Goal: Task Accomplishment & Management: Use online tool/utility

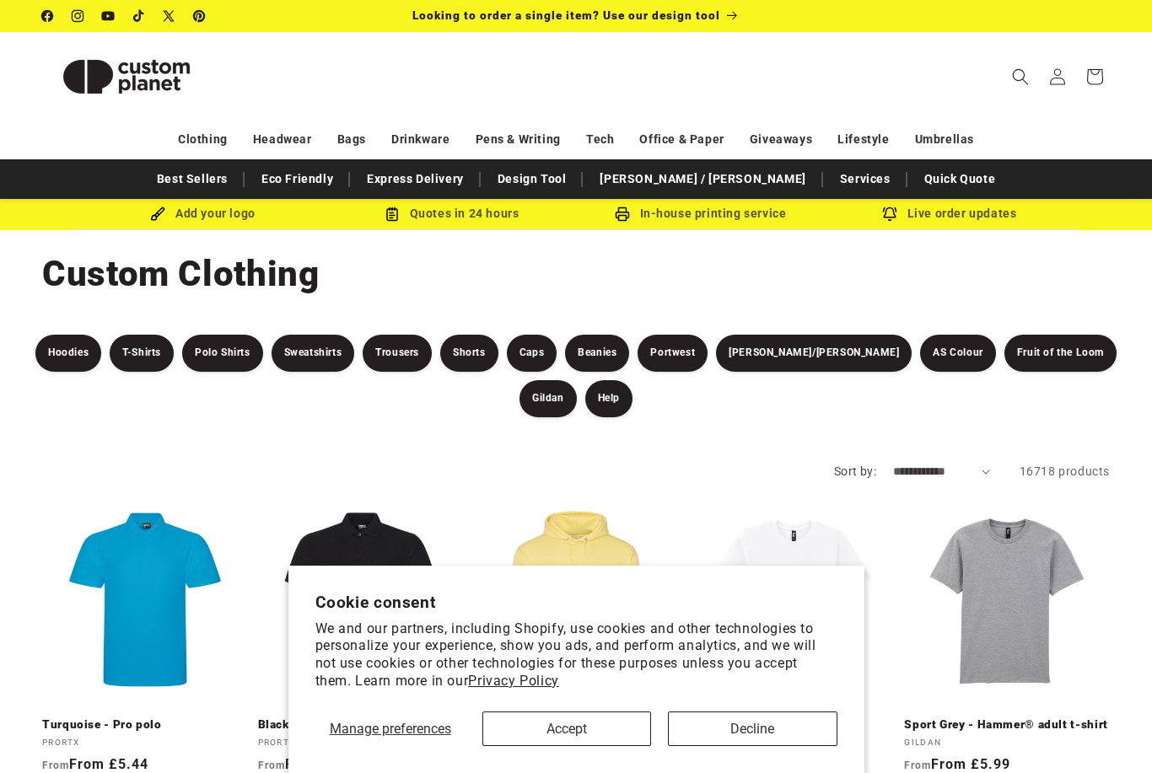
click at [632, 741] on button "Accept" at bounding box center [566, 729] width 169 height 35
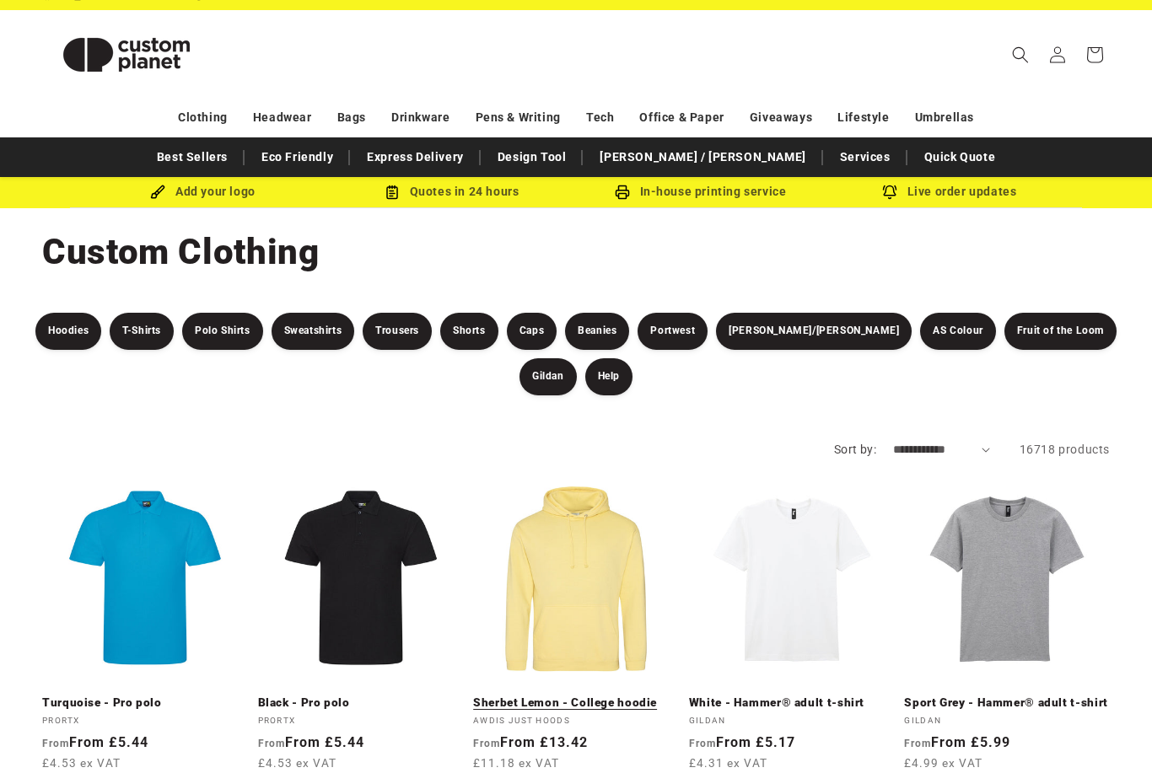
scroll to position [24, 0]
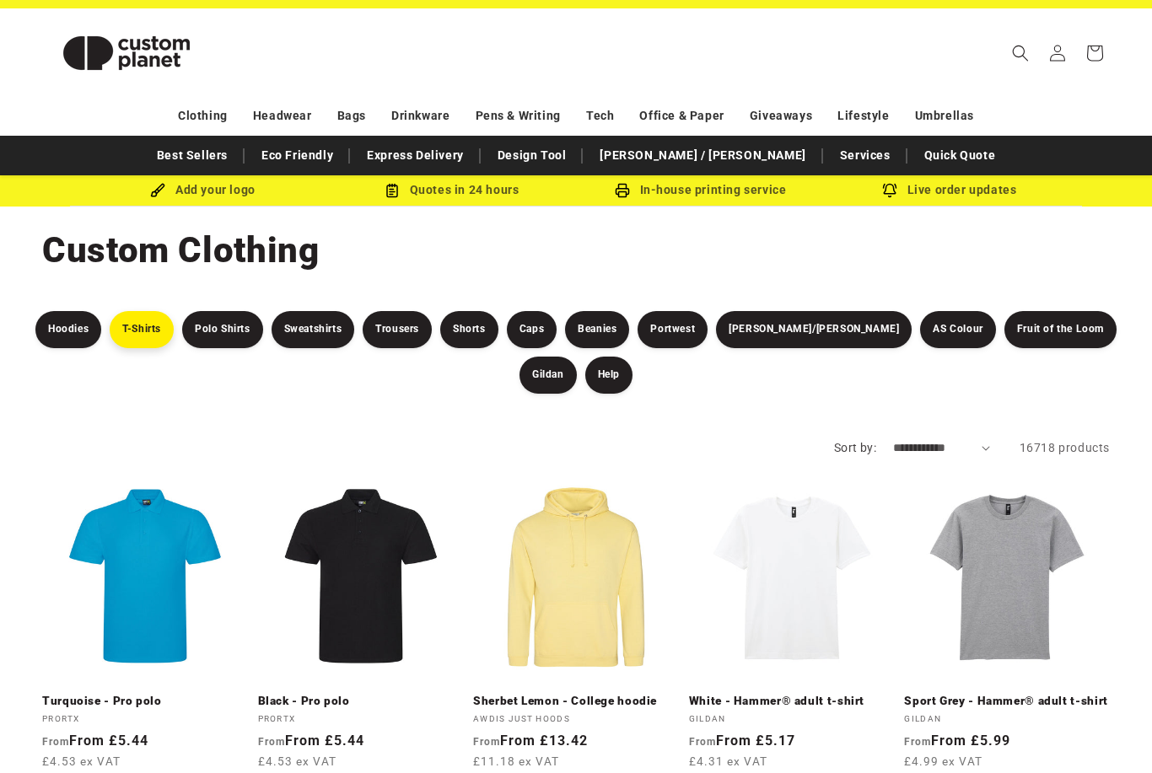
click at [126, 336] on link "T-Shirts" at bounding box center [142, 329] width 64 height 37
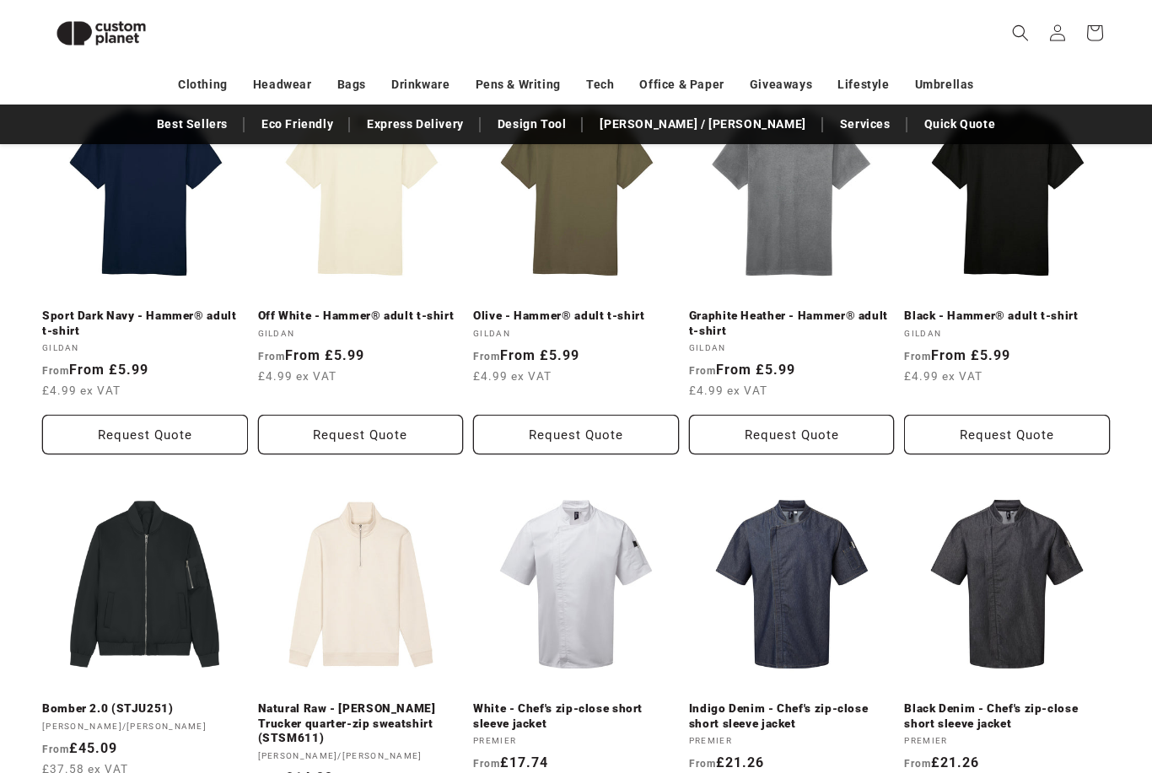
scroll to position [649, 0]
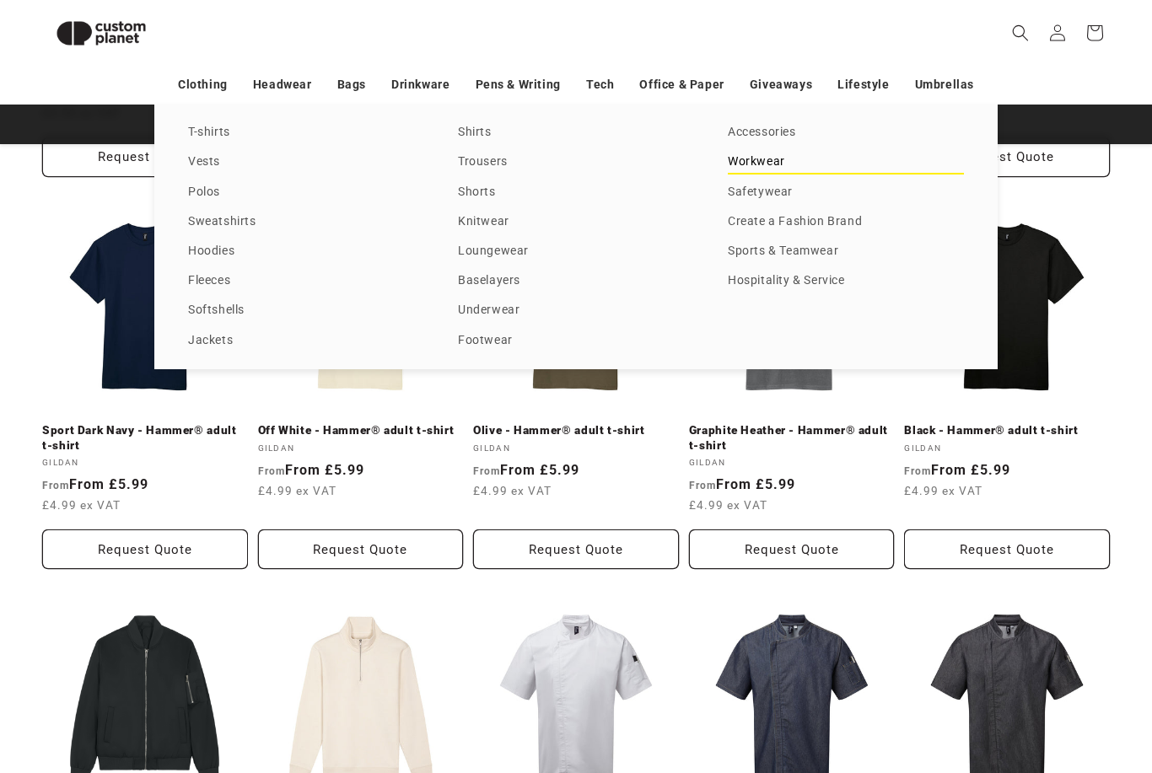
click at [762, 174] on link "Workwear" at bounding box center [846, 162] width 236 height 23
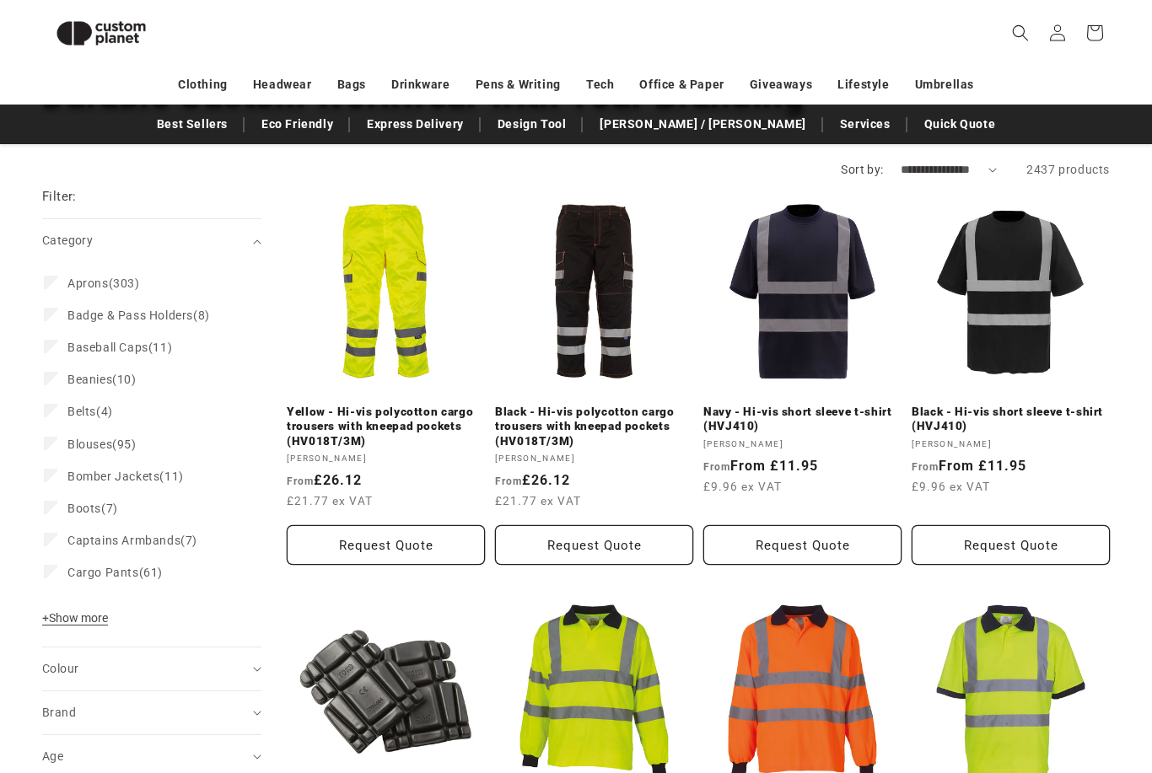
scroll to position [154, 0]
click at [91, 613] on span "+ Show more" at bounding box center [75, 617] width 66 height 13
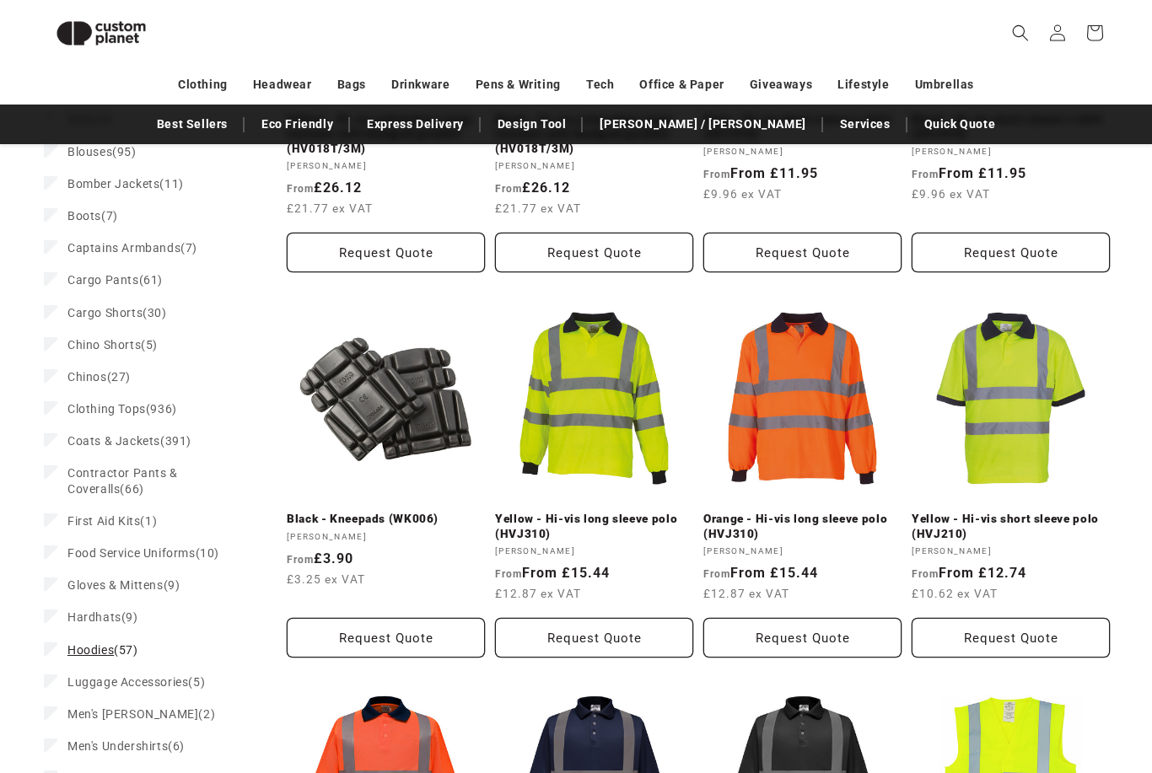
scroll to position [451, 0]
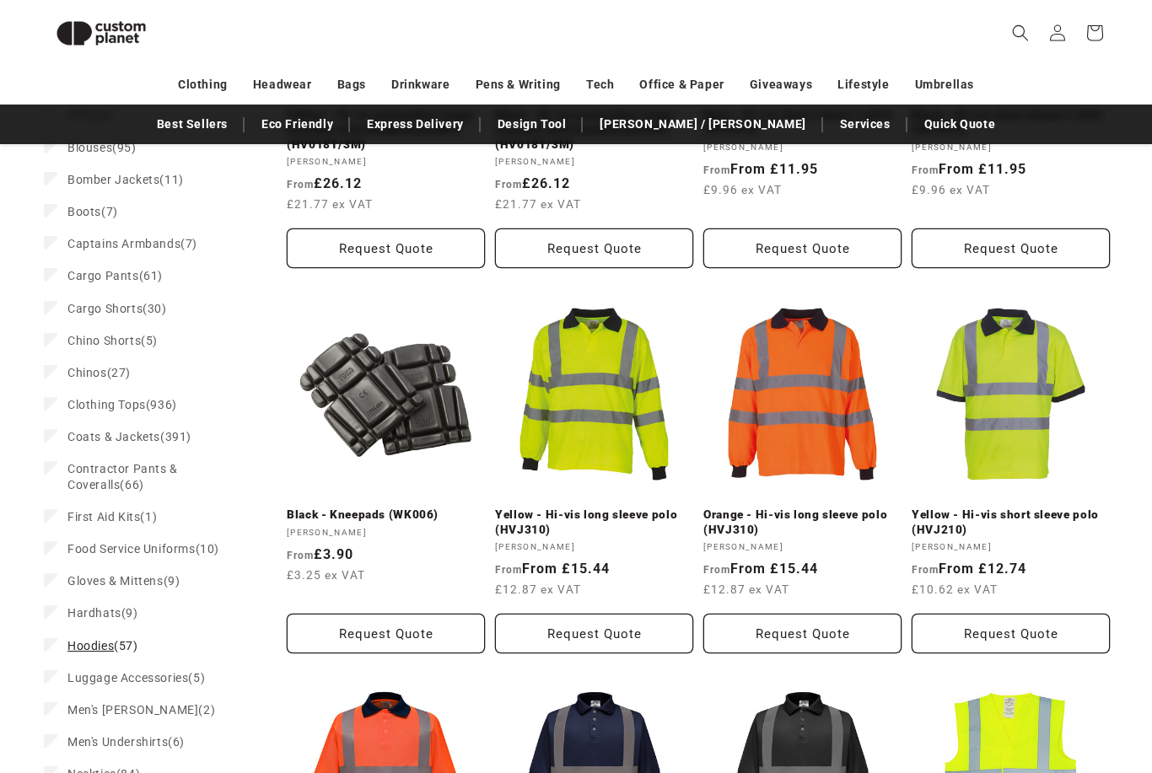
click at [78, 643] on span "Hoodies" at bounding box center [90, 645] width 46 height 13
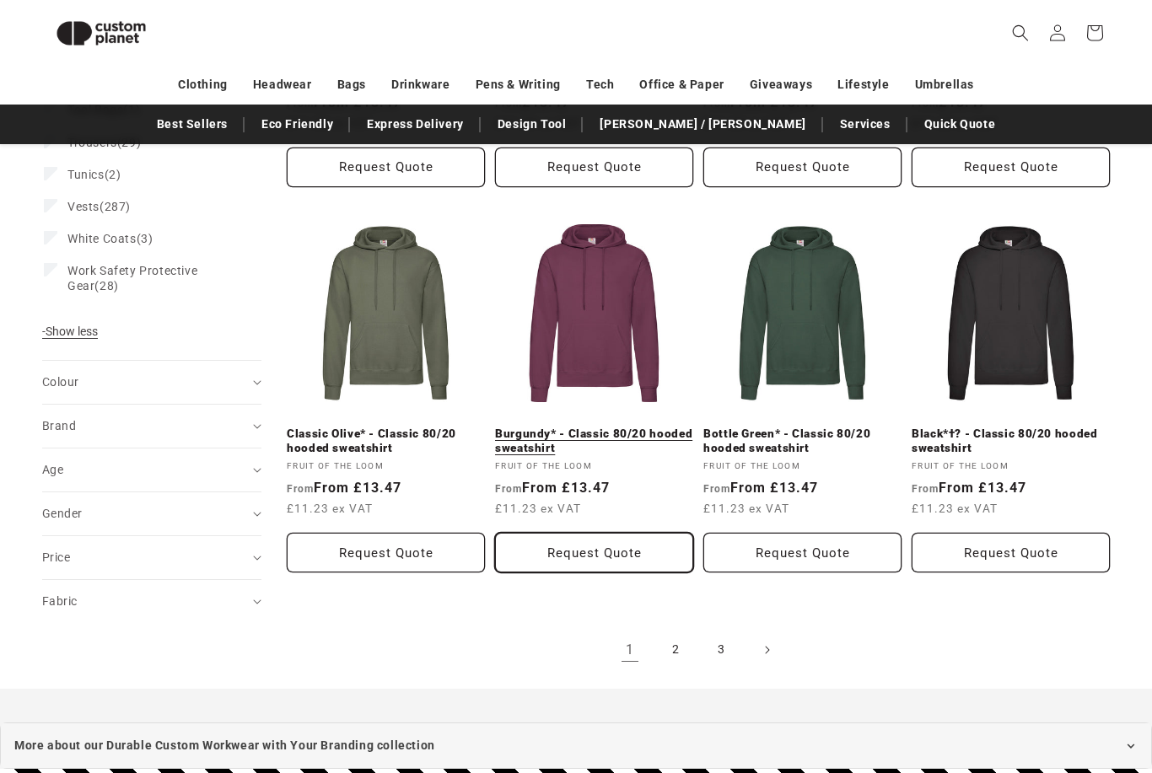
scroll to position [1674, 0]
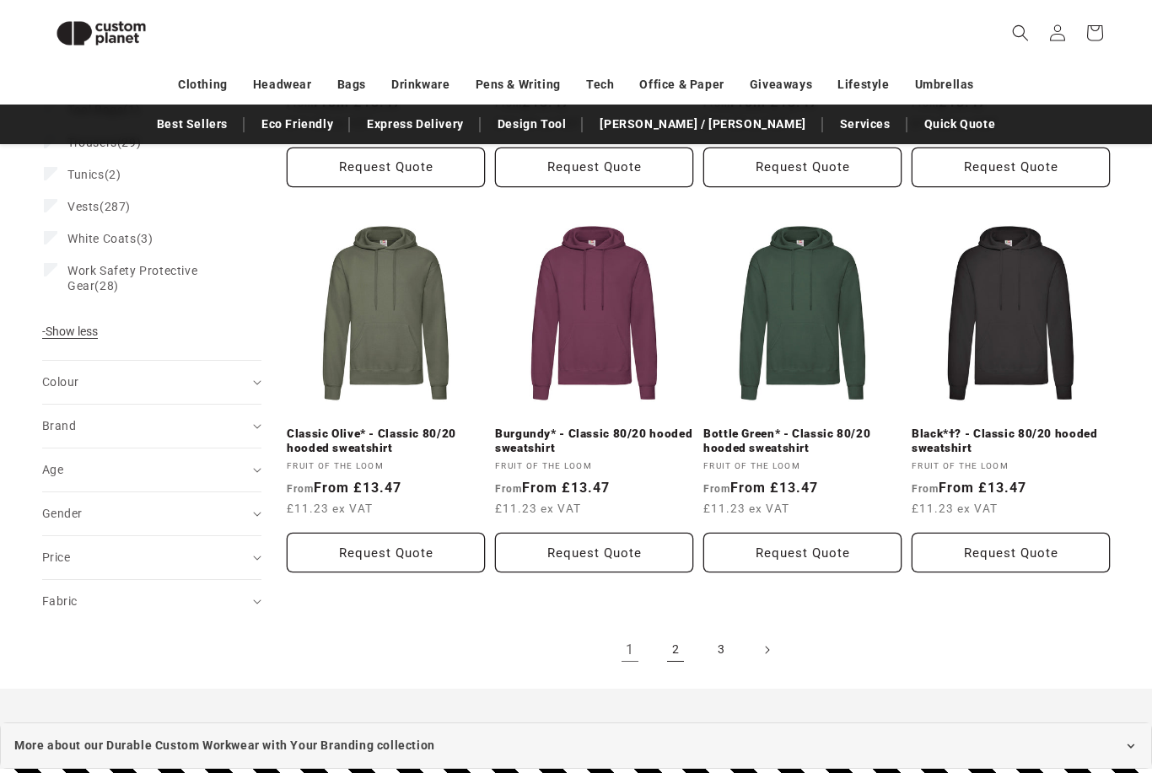
click at [670, 646] on link "2" at bounding box center [675, 650] width 37 height 37
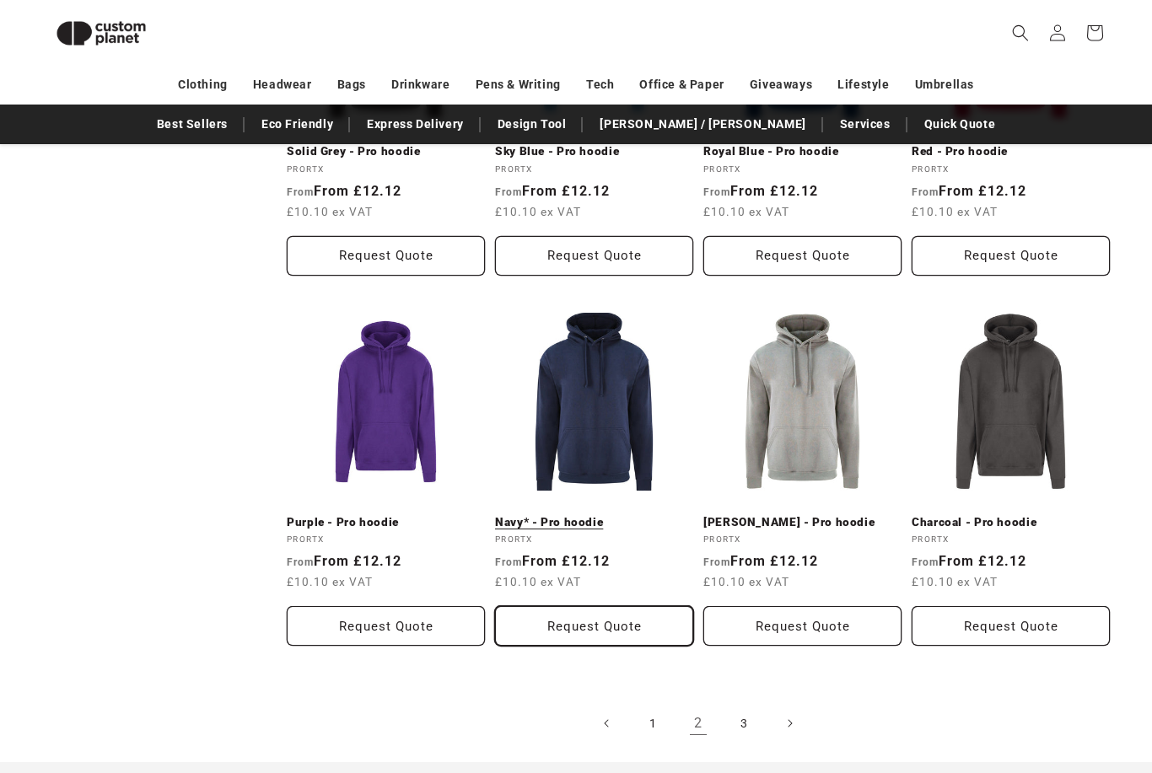
scroll to position [1588, 0]
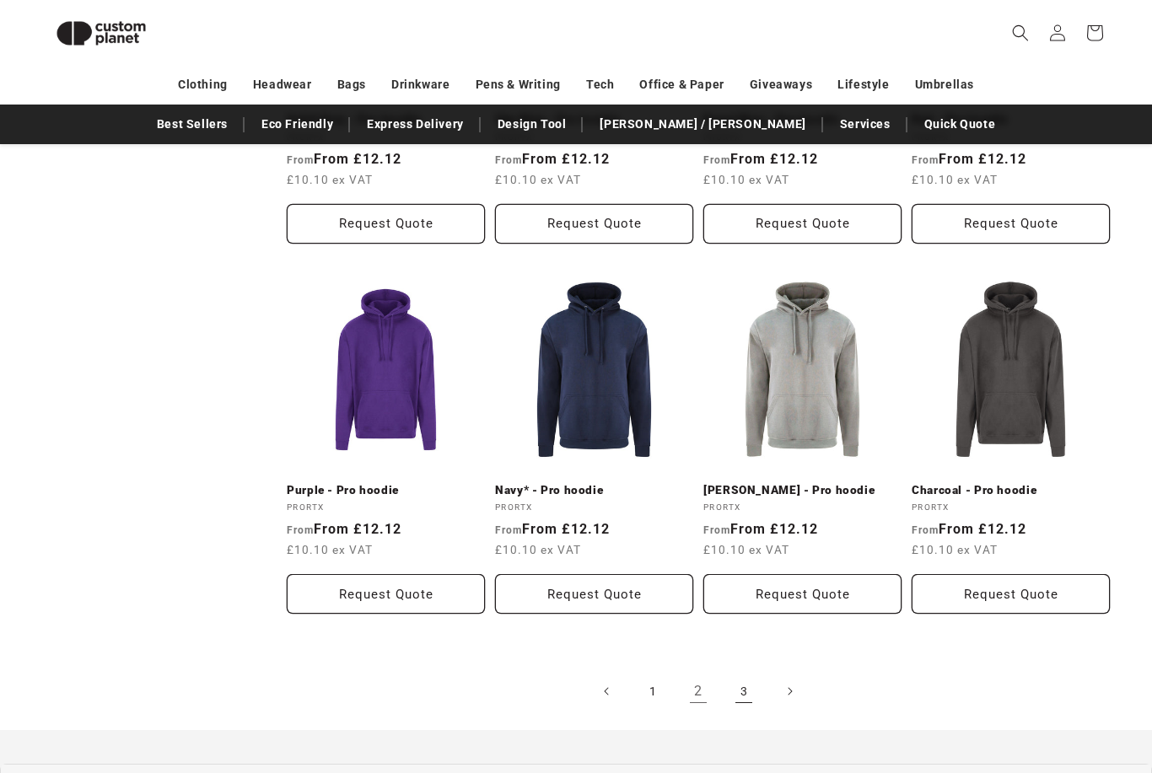
click at [738, 692] on link "3" at bounding box center [743, 691] width 37 height 37
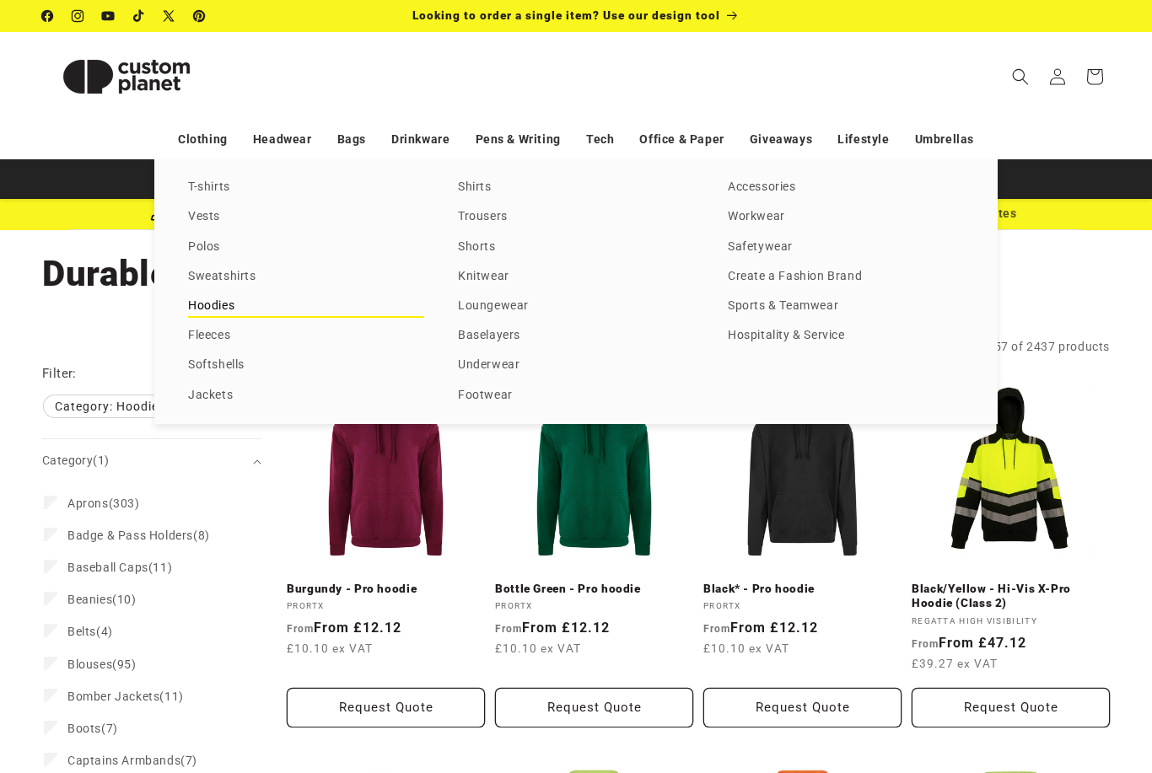
click at [228, 304] on link "Hoodies" at bounding box center [306, 306] width 236 height 23
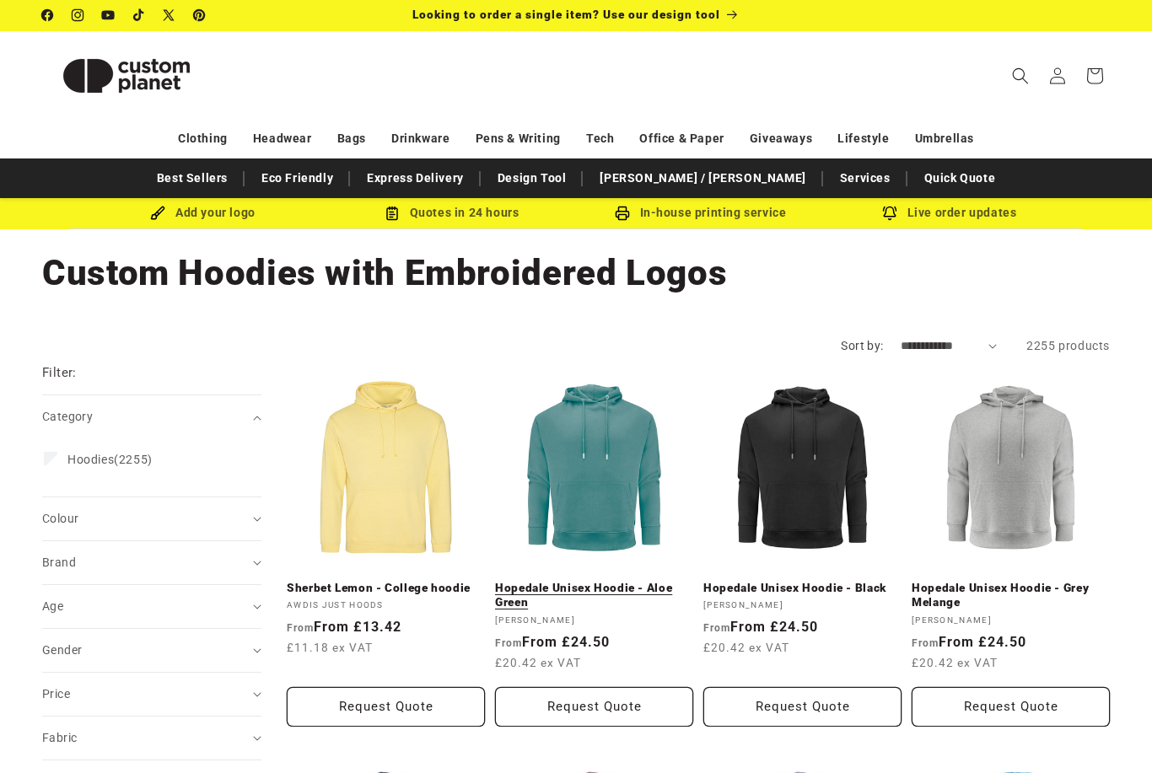
scroll to position [46, 0]
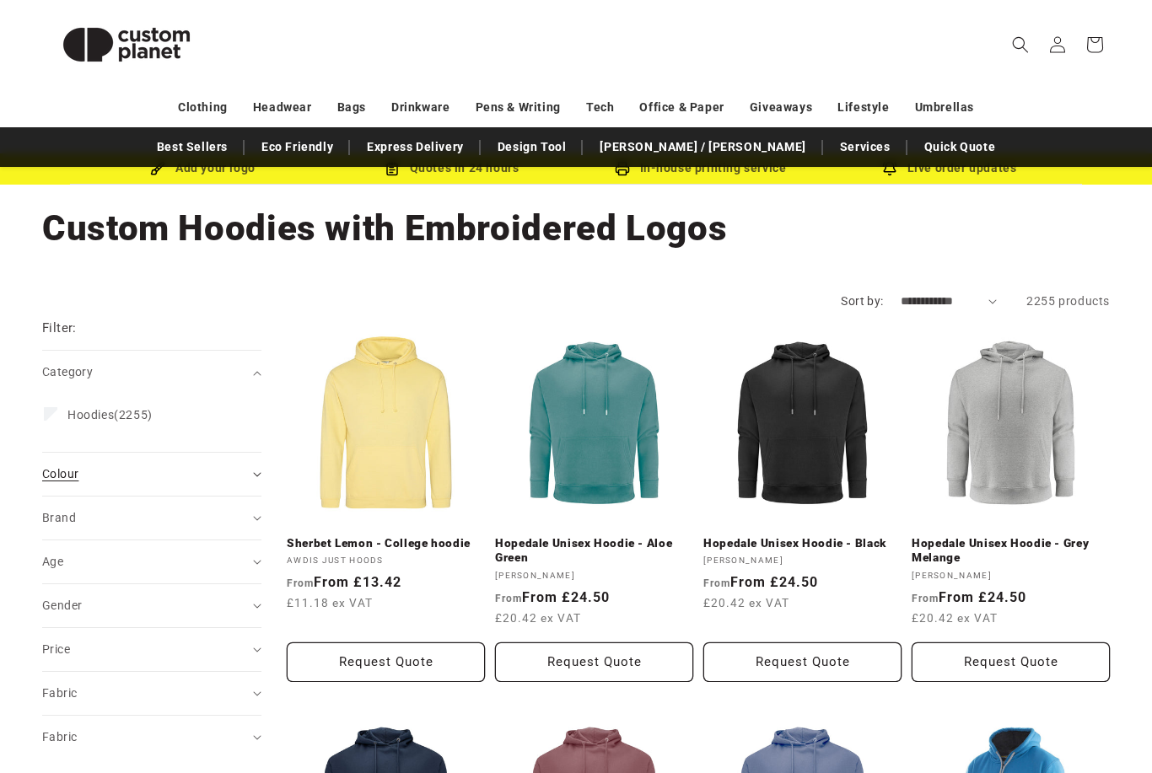
click at [246, 480] on div "Colour (0)" at bounding box center [144, 474] width 205 height 18
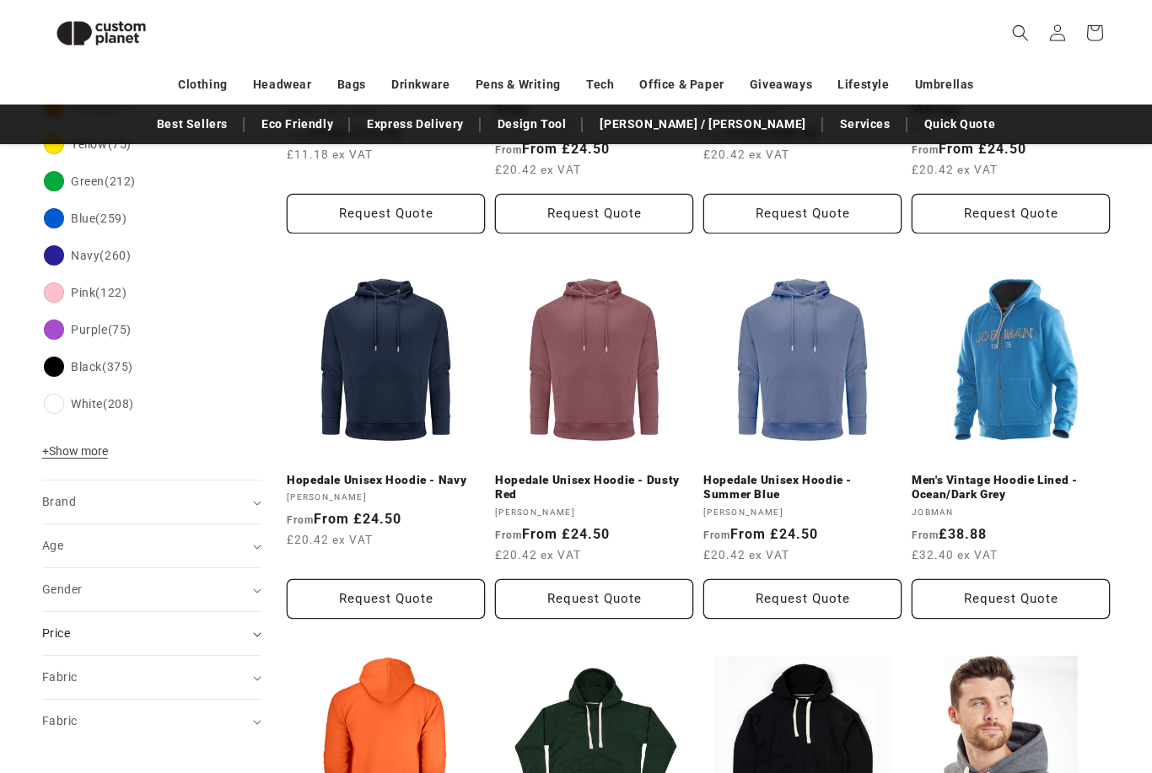
scroll to position [471, 0]
click at [188, 683] on div "Fabric (0)" at bounding box center [144, 678] width 205 height 18
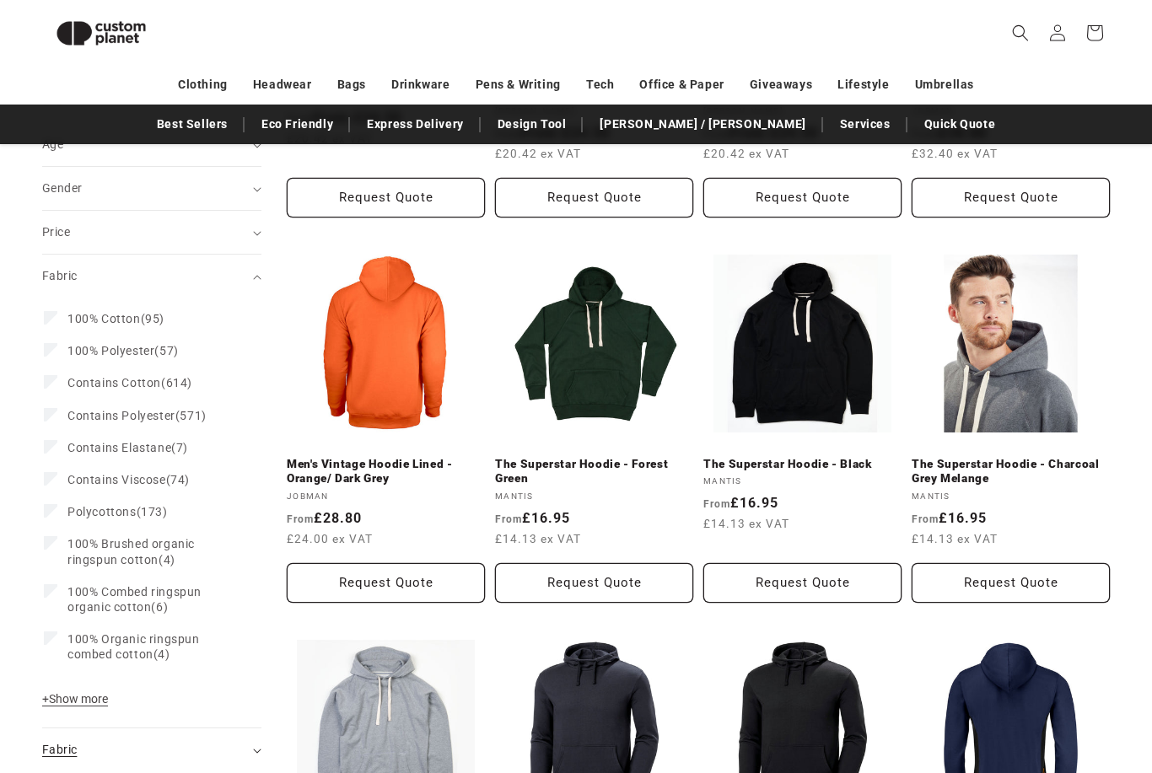
click at [129, 748] on div "Fabric (0)" at bounding box center [144, 751] width 205 height 18
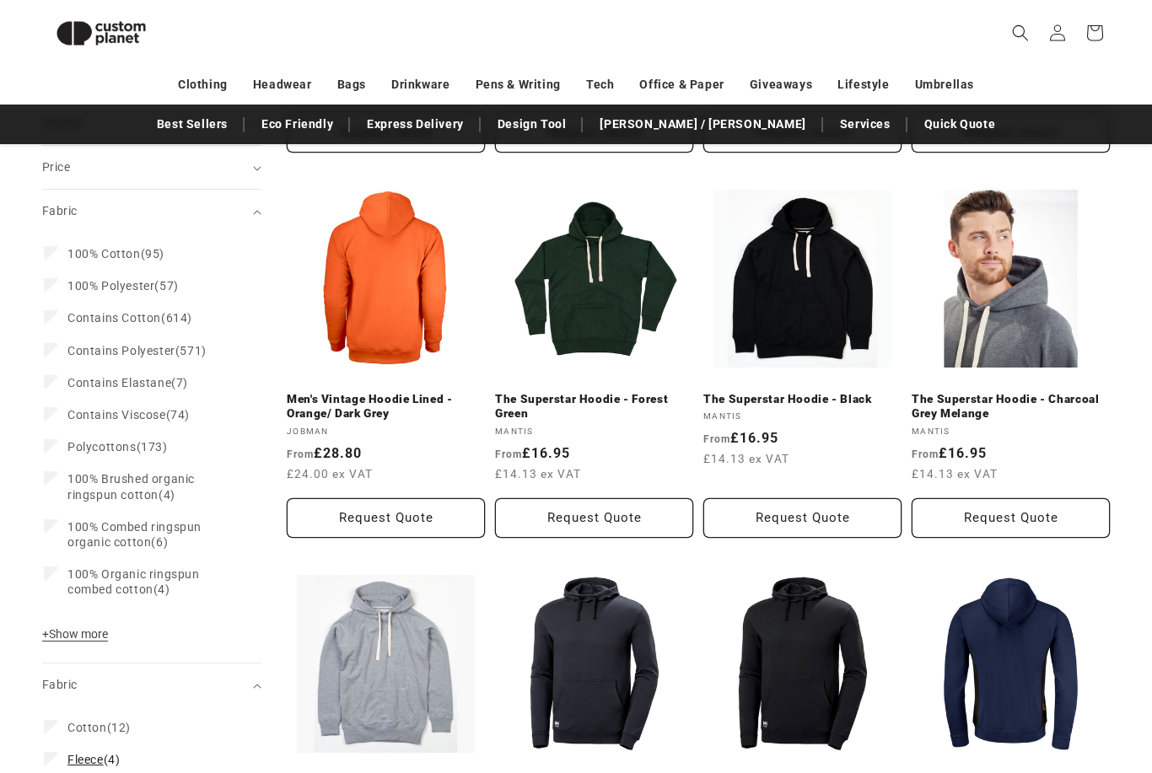
scroll to position [1030, 0]
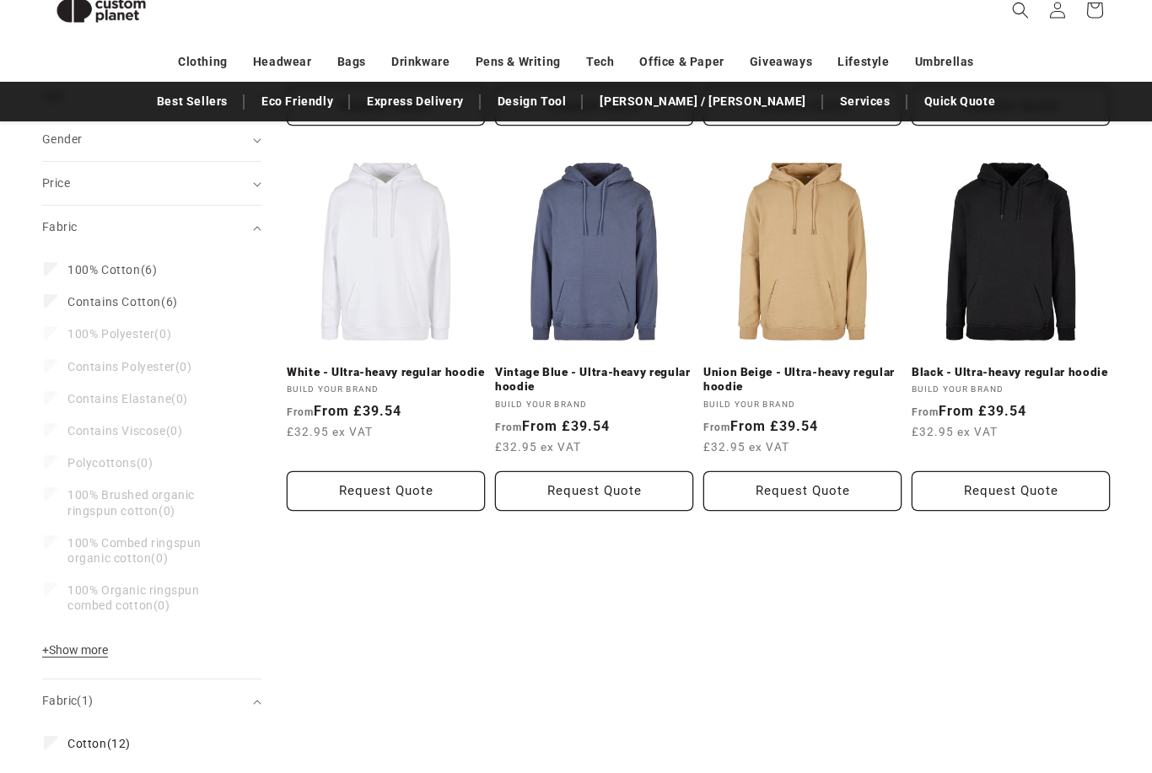
scroll to position [946, 0]
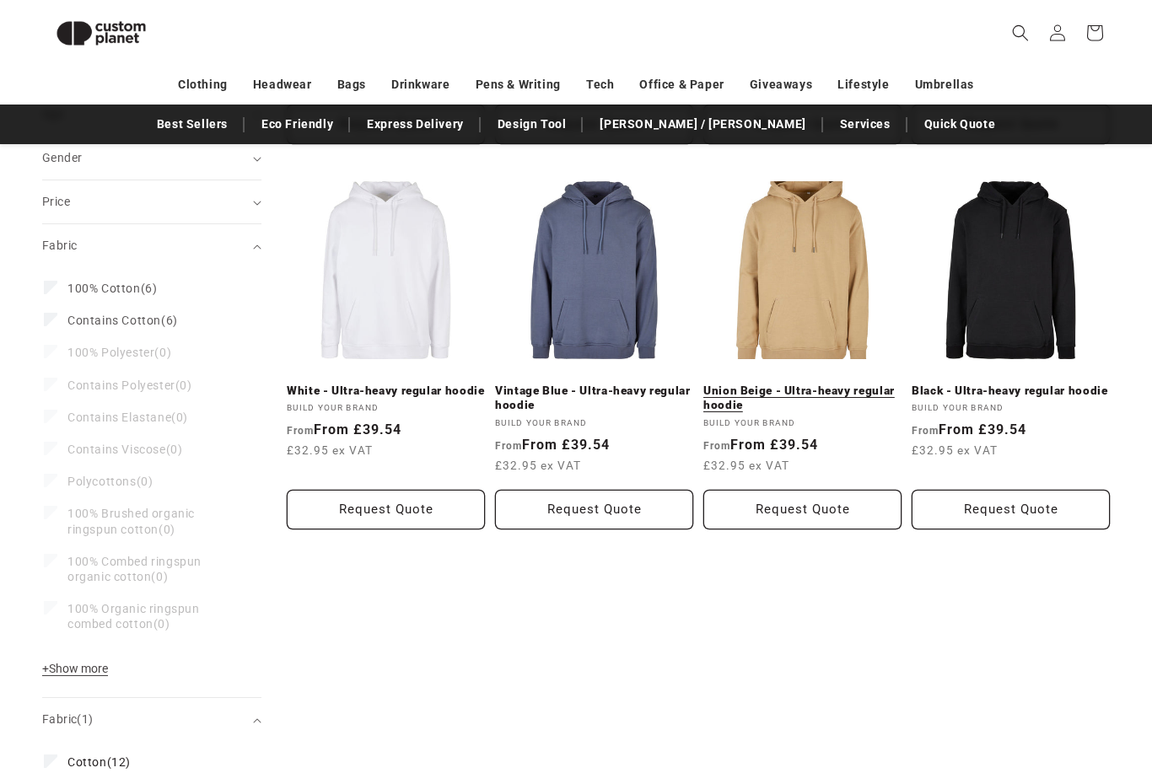
click at [773, 398] on link "Union Beige - Ultra-heavy regular hoodie" at bounding box center [802, 399] width 198 height 30
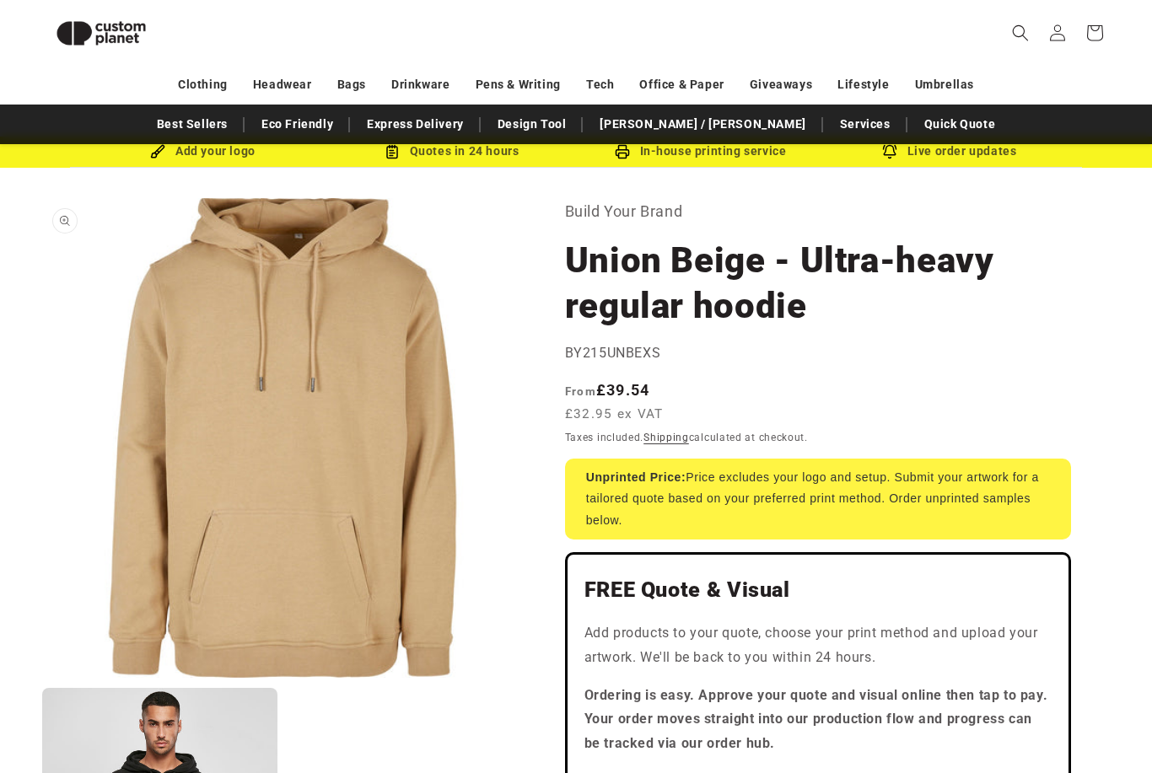
scroll to position [18, 0]
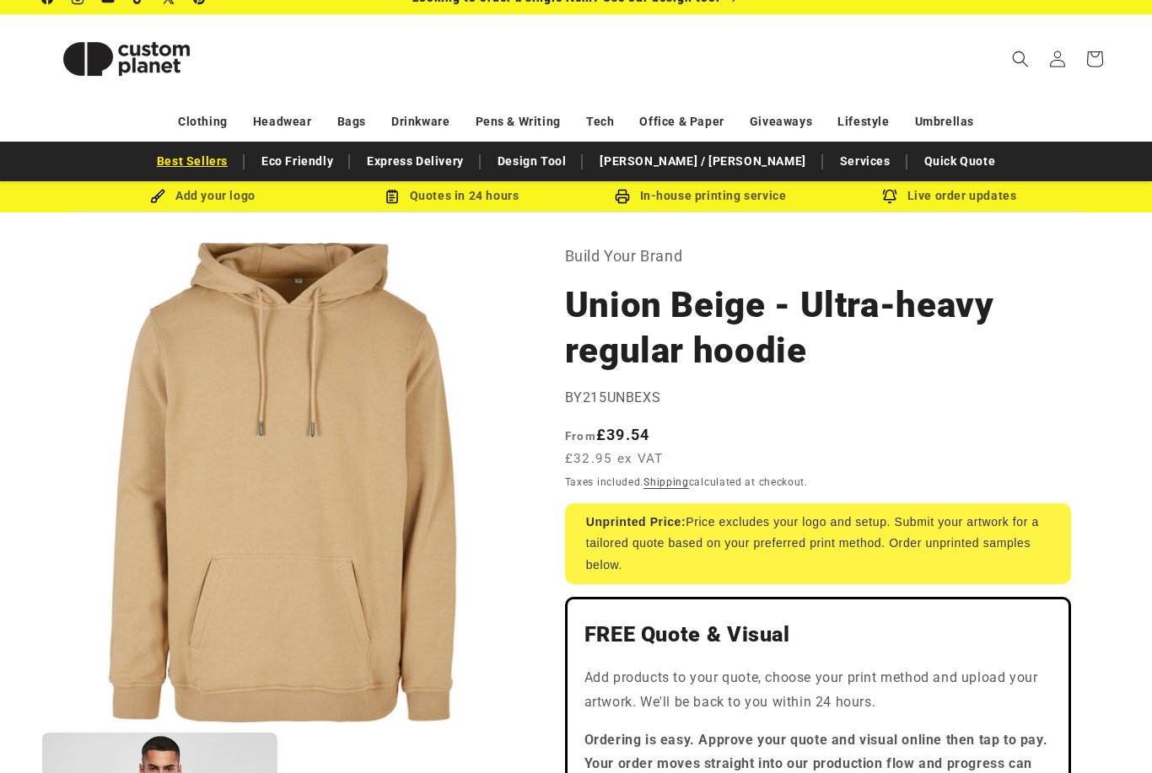
click at [236, 164] on link "Best Sellers" at bounding box center [192, 162] width 88 height 30
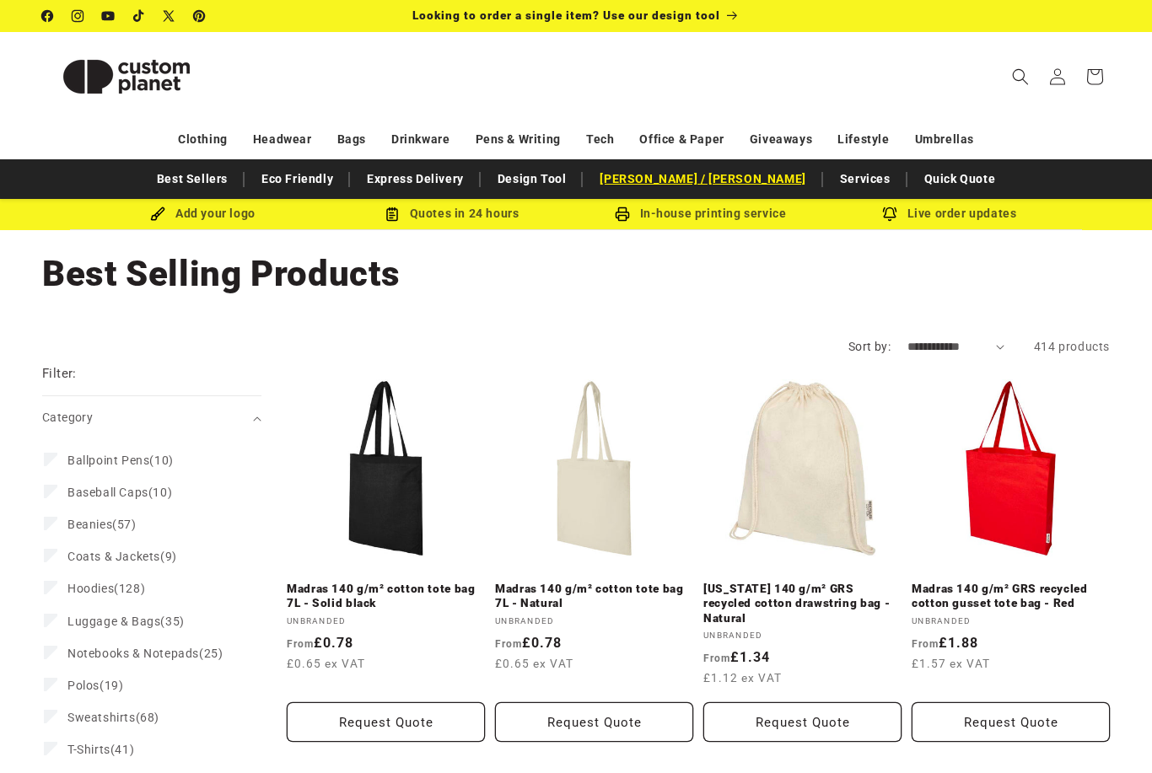
click at [729, 184] on link "[PERSON_NAME] / [PERSON_NAME]" at bounding box center [702, 179] width 223 height 30
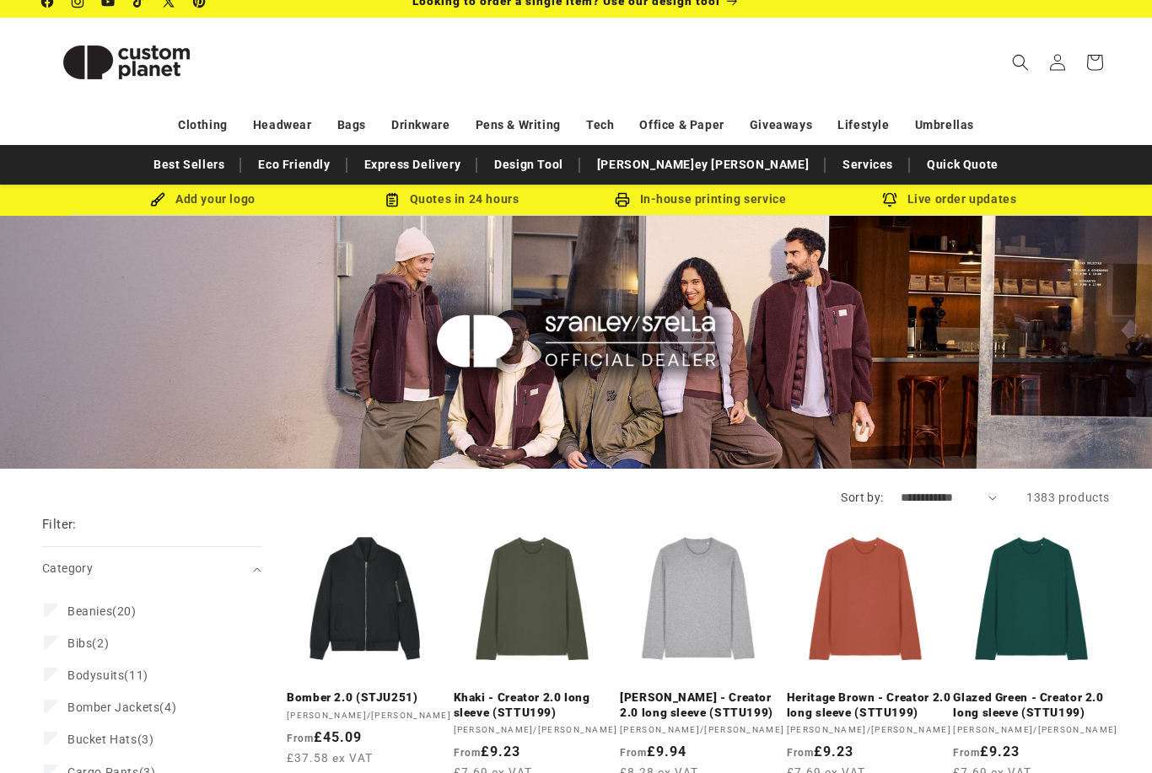
scroll to position [13, 0]
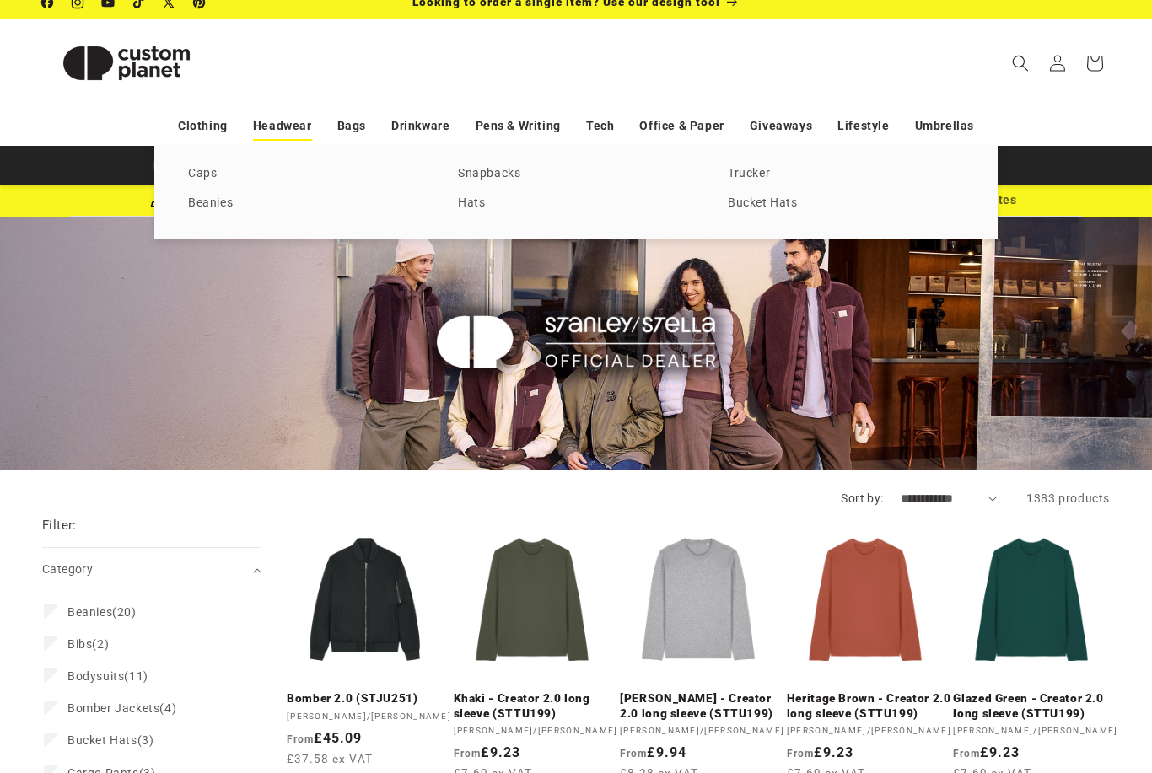
click at [301, 124] on link "Headwear" at bounding box center [282, 126] width 59 height 30
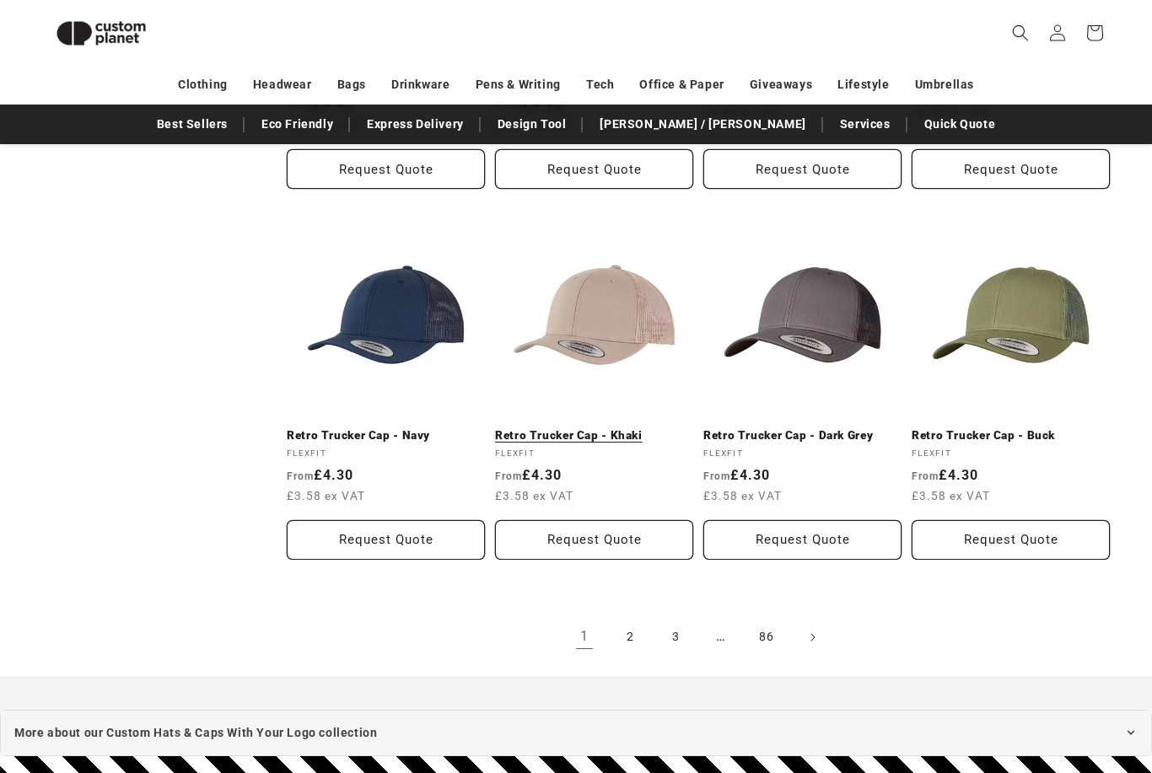
scroll to position [3225, 0]
click at [630, 655] on link "2" at bounding box center [629, 637] width 37 height 37
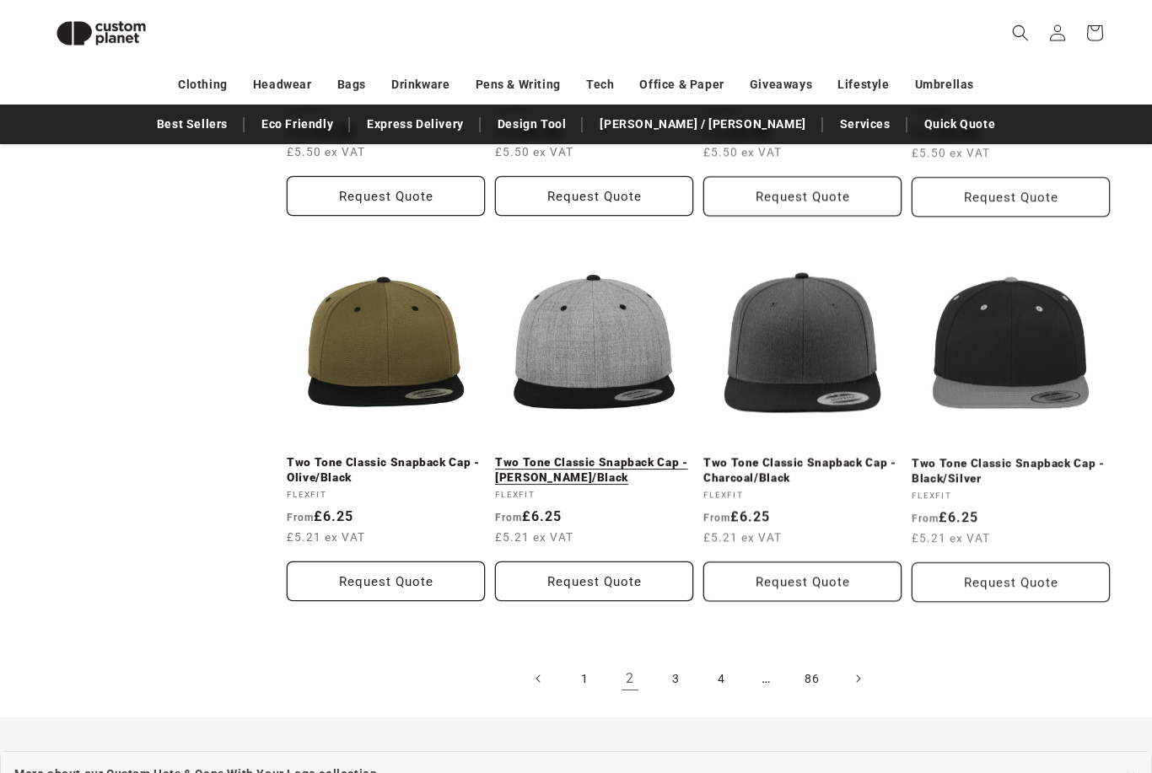
scroll to position [3198, 0]
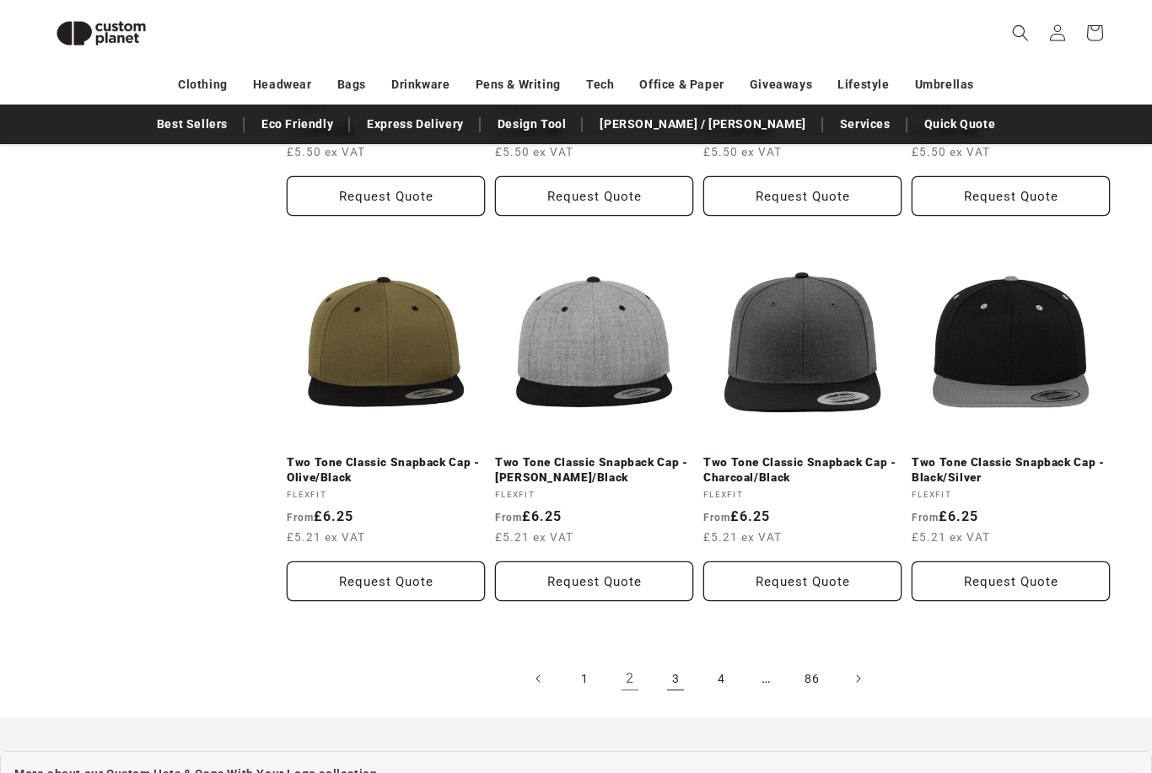
click at [670, 697] on link "3" at bounding box center [675, 678] width 37 height 37
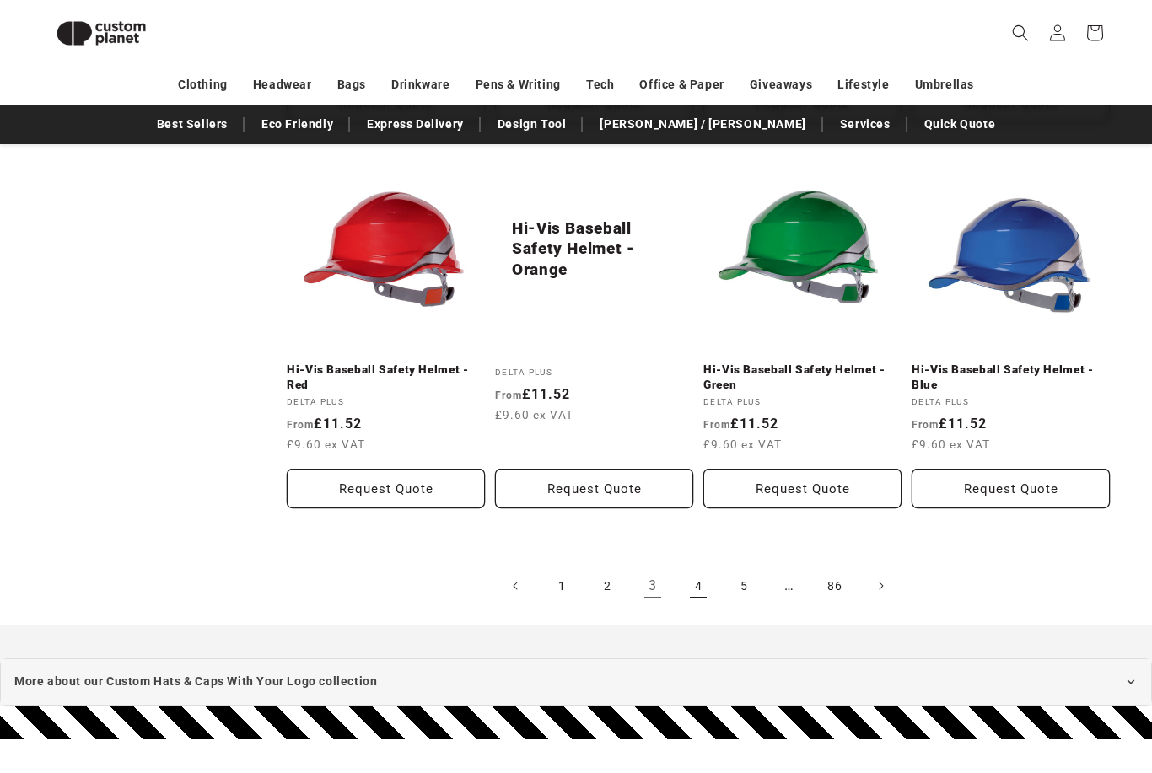
scroll to position [3321, 0]
drag, startPoint x: 699, startPoint y: 578, endPoint x: 699, endPoint y: 548, distance: 30.4
click at [699, 578] on link "4" at bounding box center [698, 585] width 37 height 37
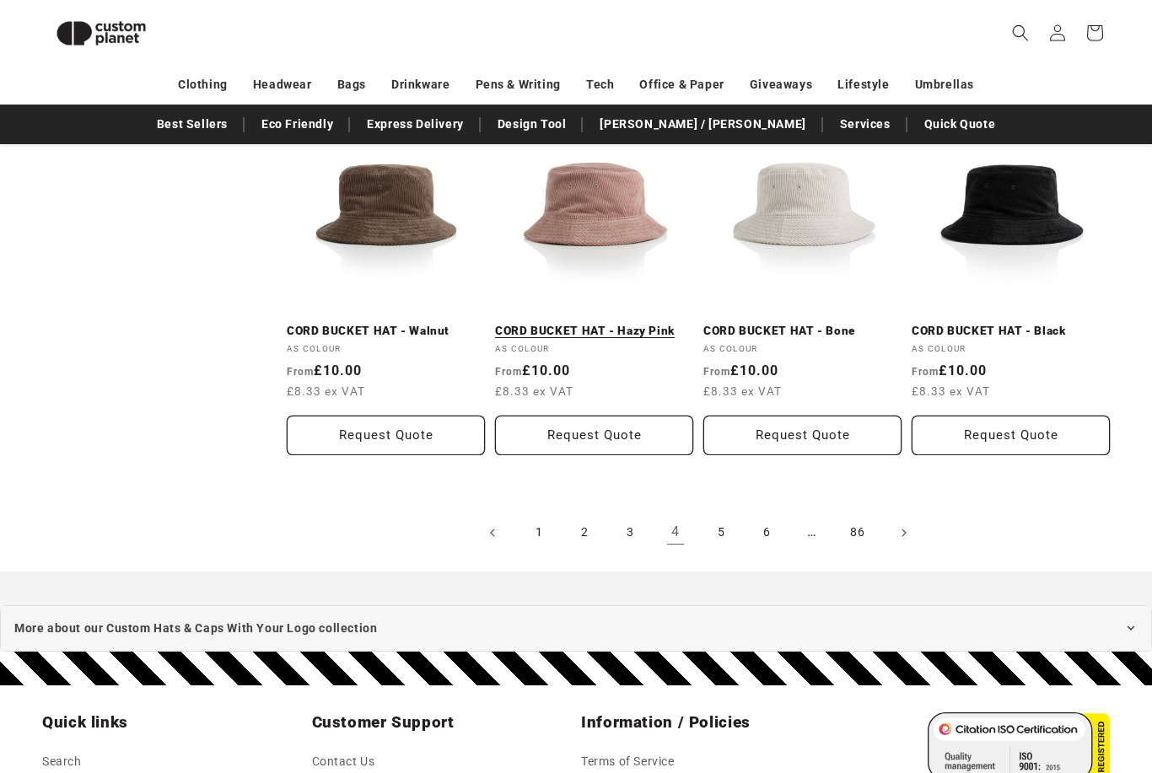
scroll to position [3312, 0]
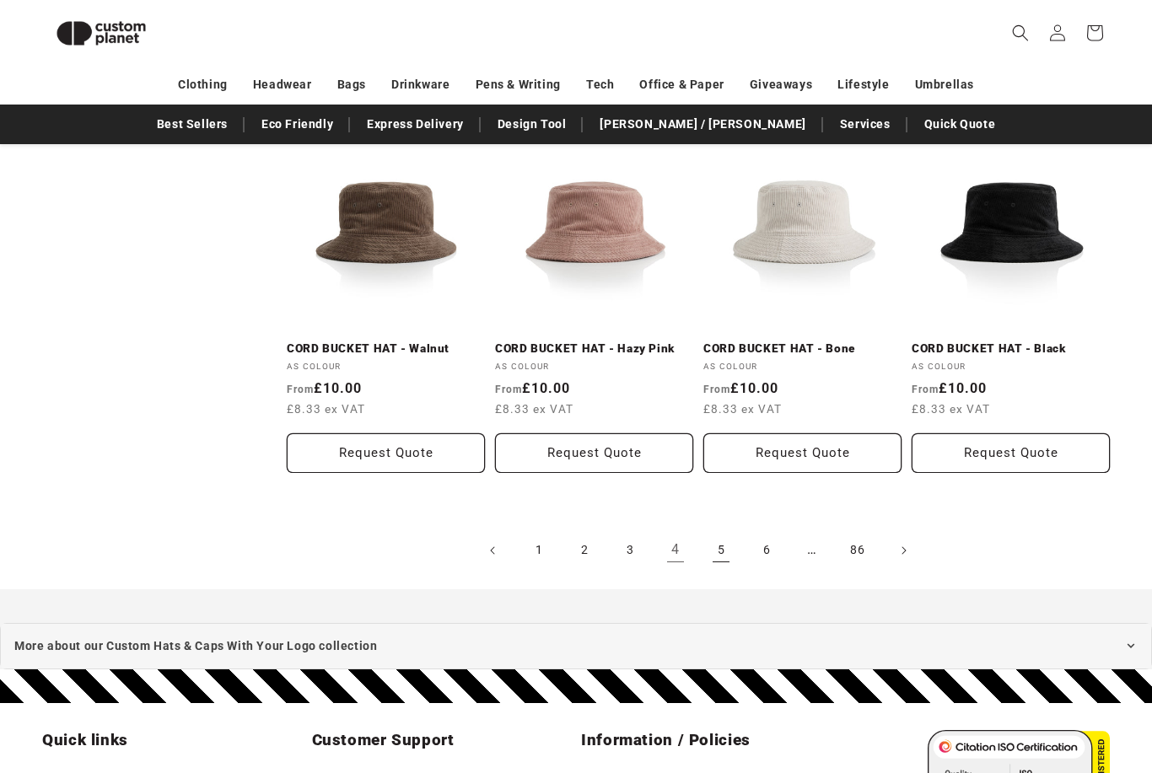
drag, startPoint x: 721, startPoint y: 566, endPoint x: 721, endPoint y: 546, distance: 20.2
click at [721, 566] on link "5" at bounding box center [720, 550] width 37 height 37
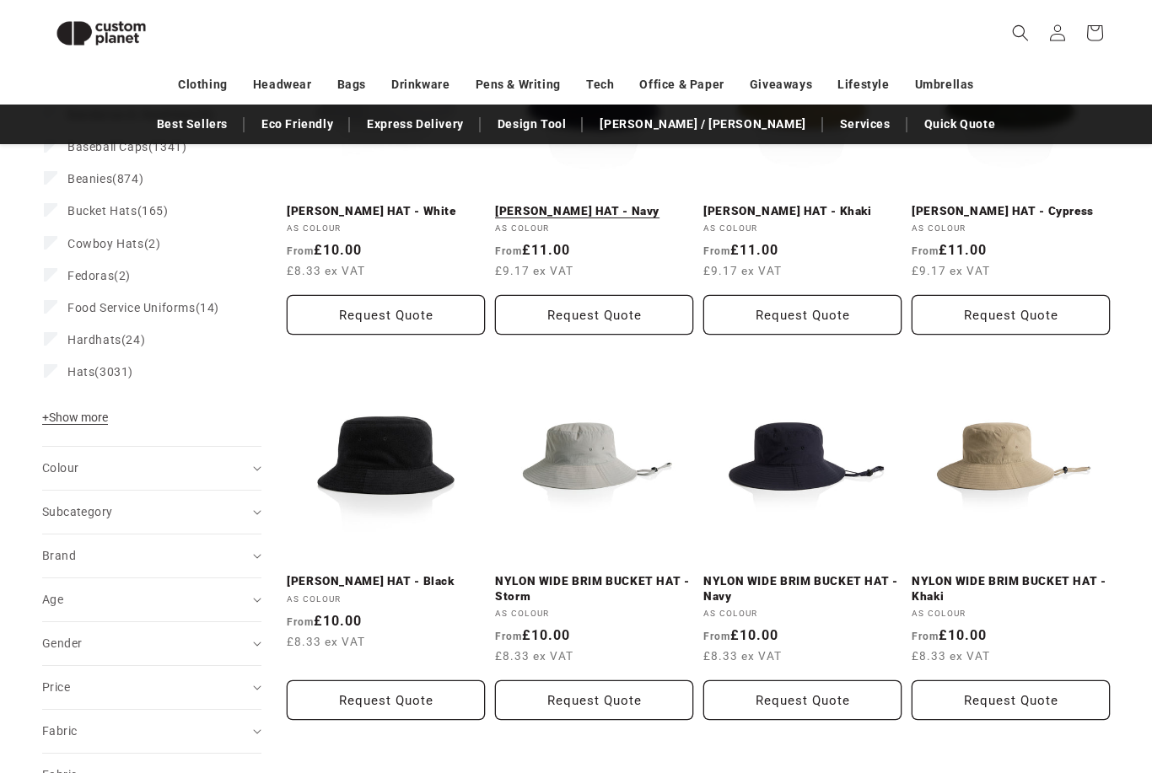
scroll to position [300, 0]
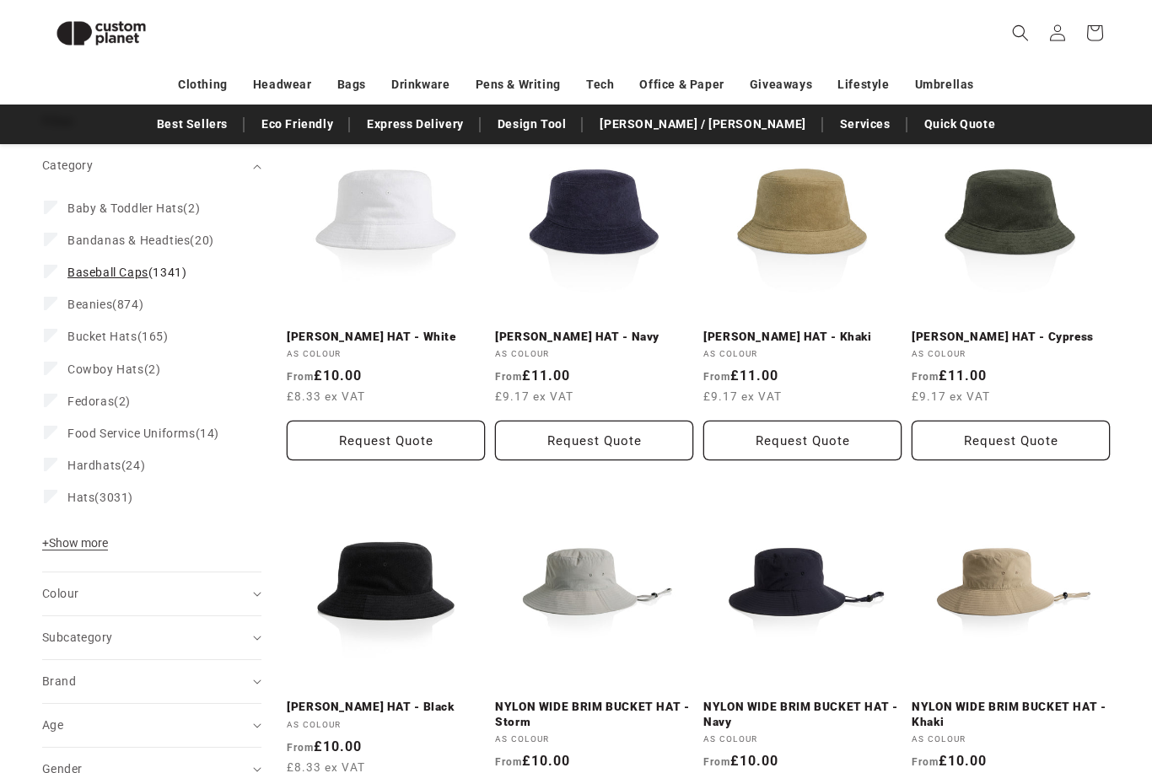
click at [76, 266] on span "Baseball Caps" at bounding box center [107, 272] width 81 height 13
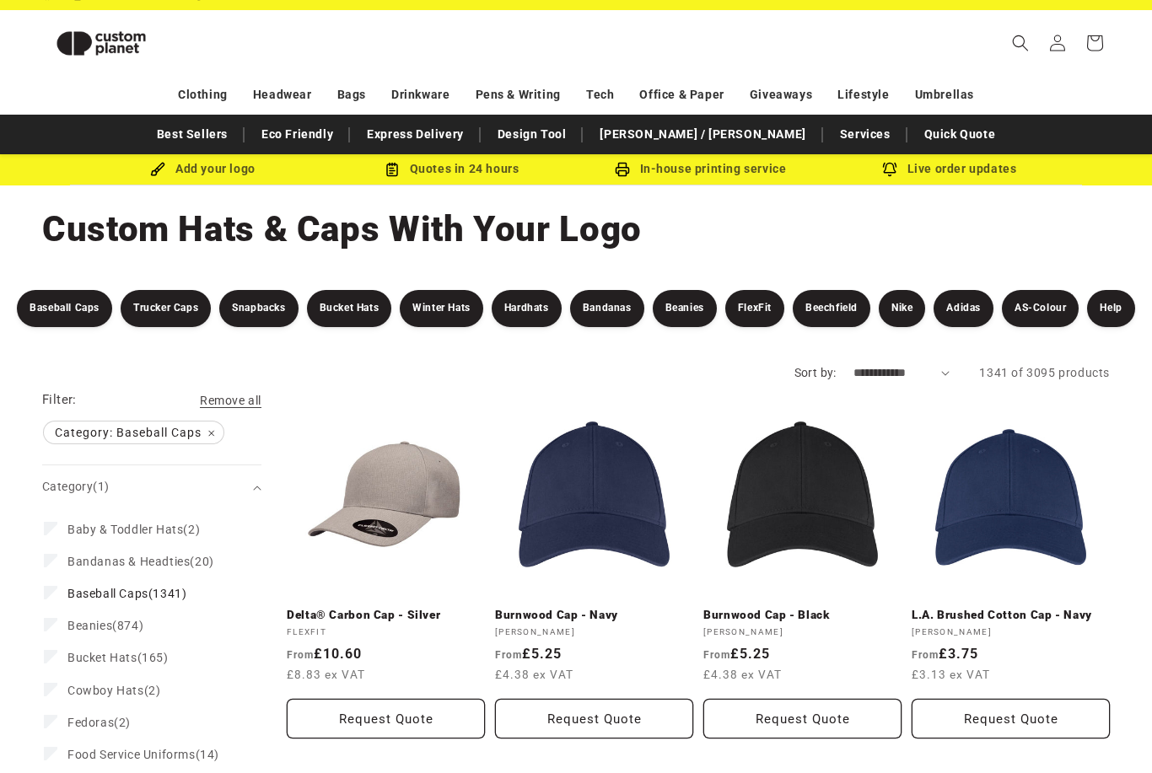
scroll to position [10, 0]
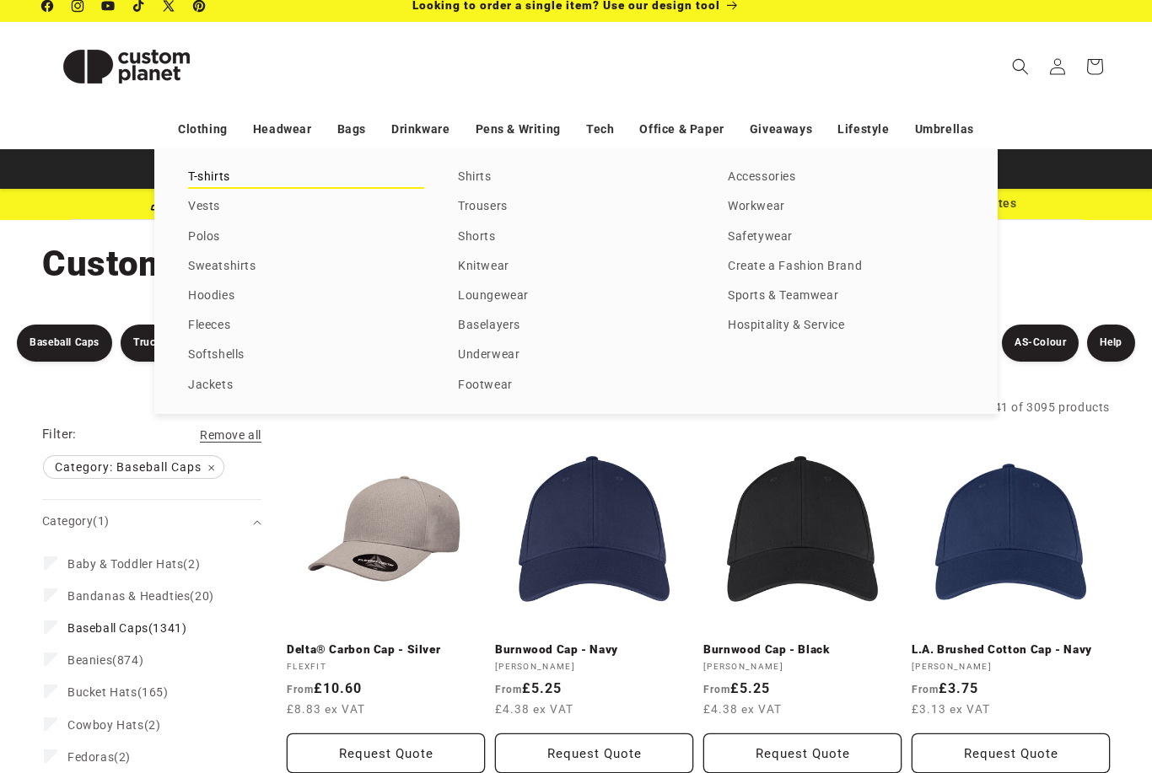
click at [219, 186] on link "T-shirts" at bounding box center [306, 177] width 236 height 23
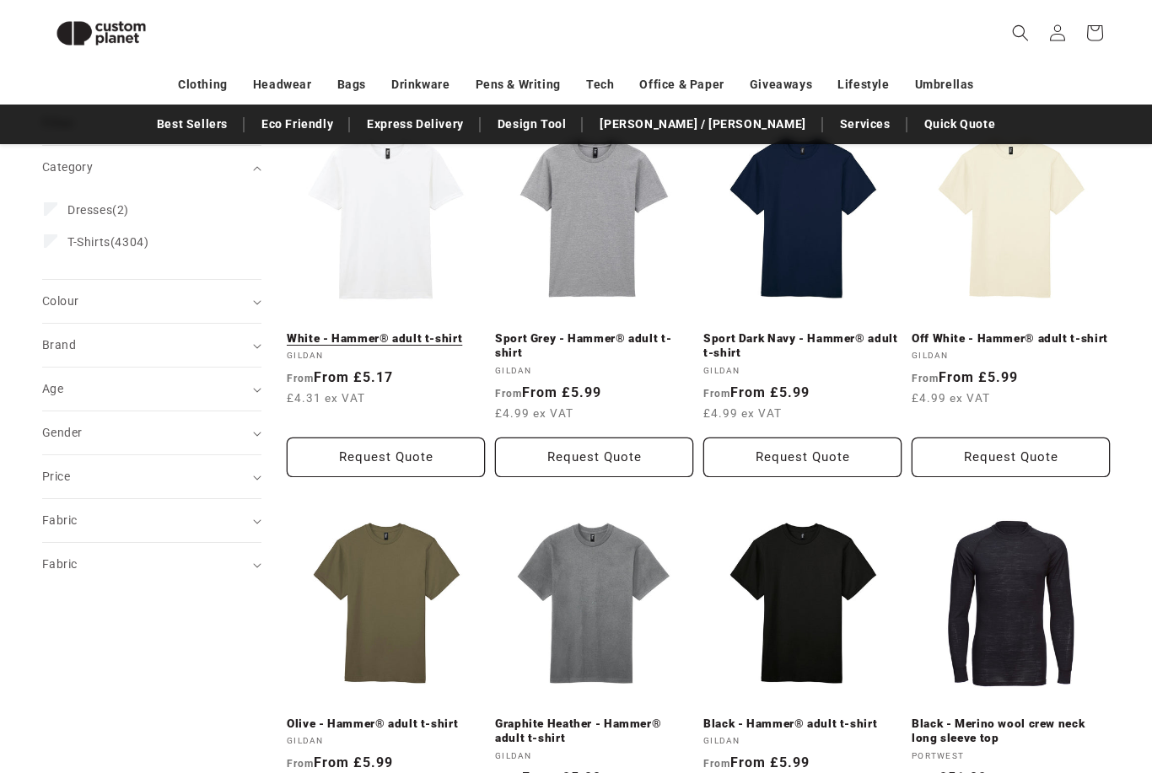
scroll to position [163, 0]
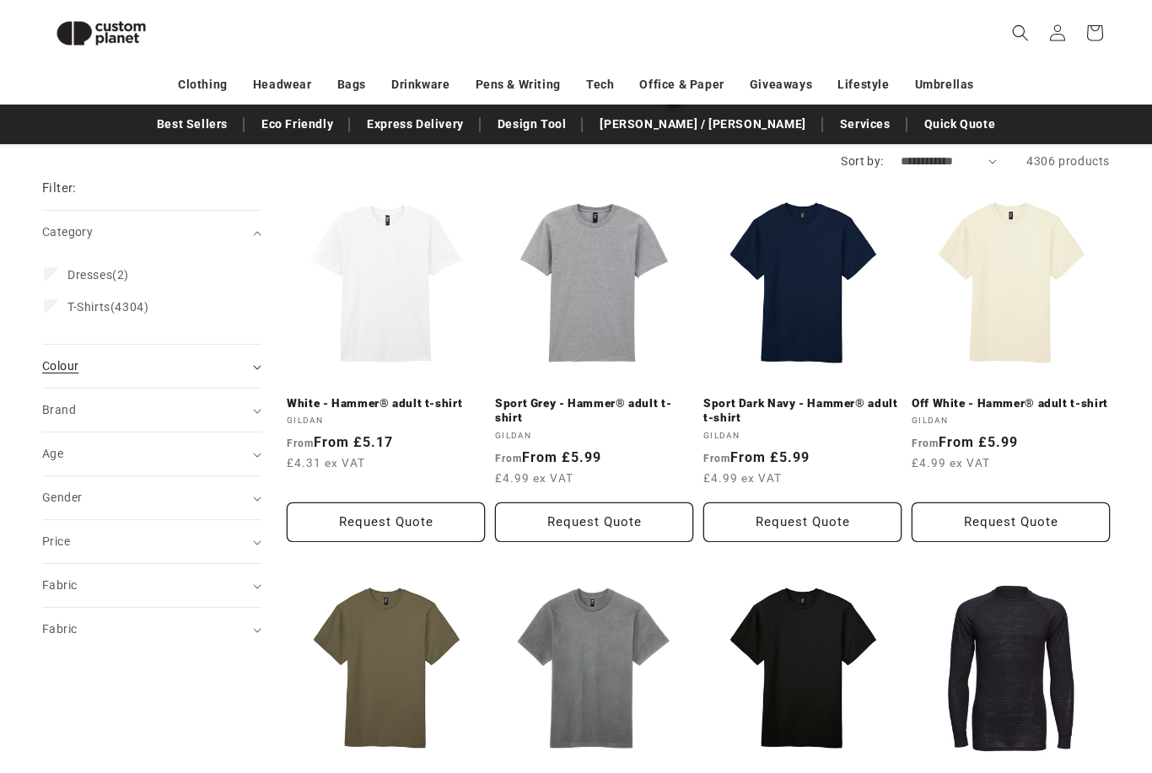
click at [243, 363] on div "Colour (0)" at bounding box center [144, 367] width 205 height 18
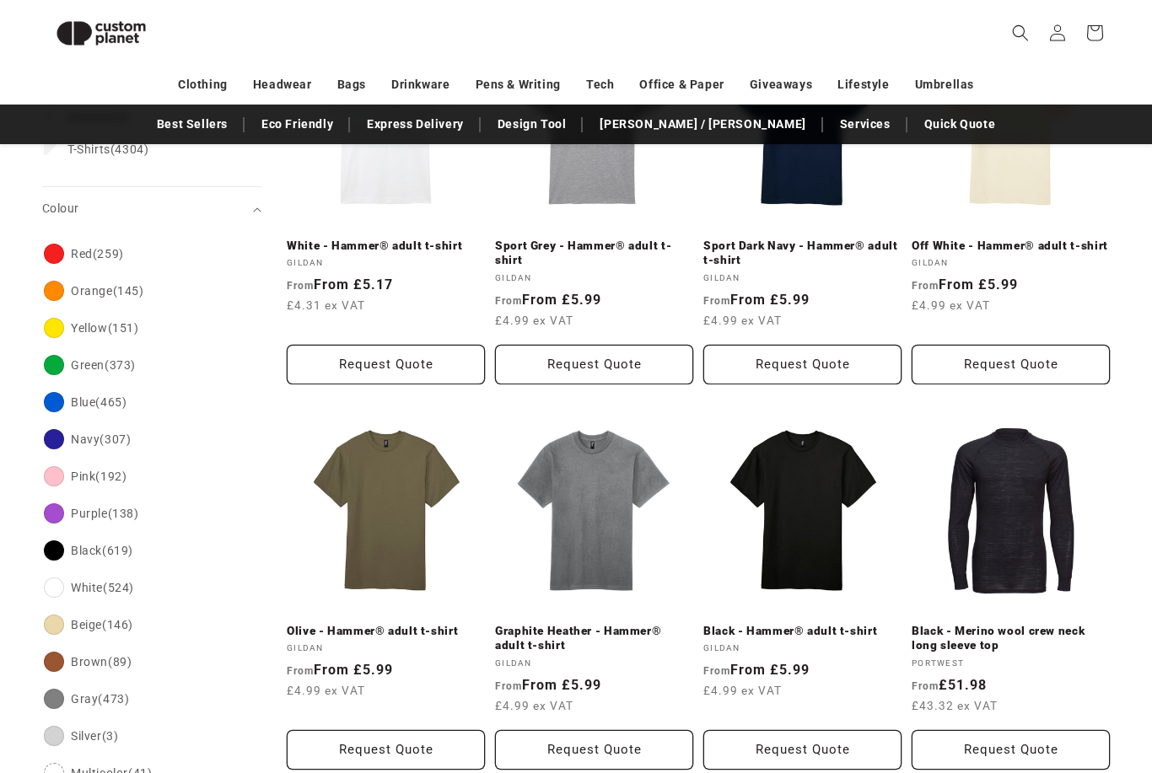
scroll to position [266, 0]
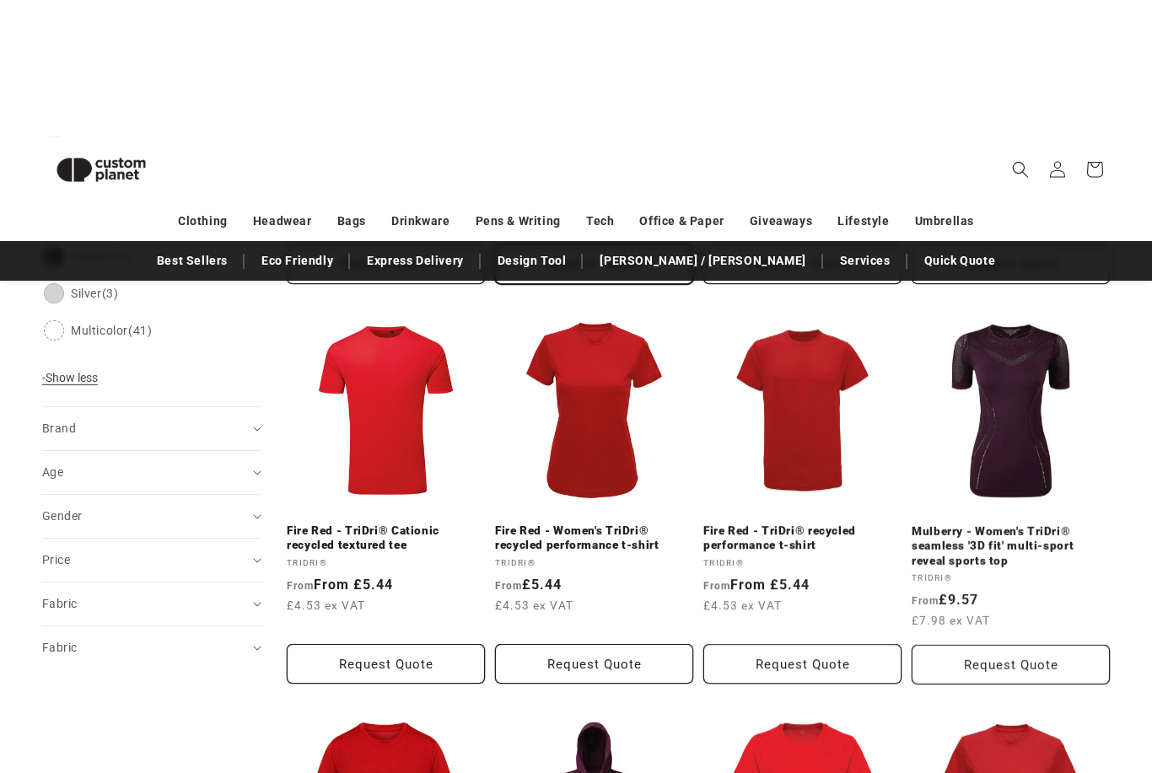
scroll to position [705, 0]
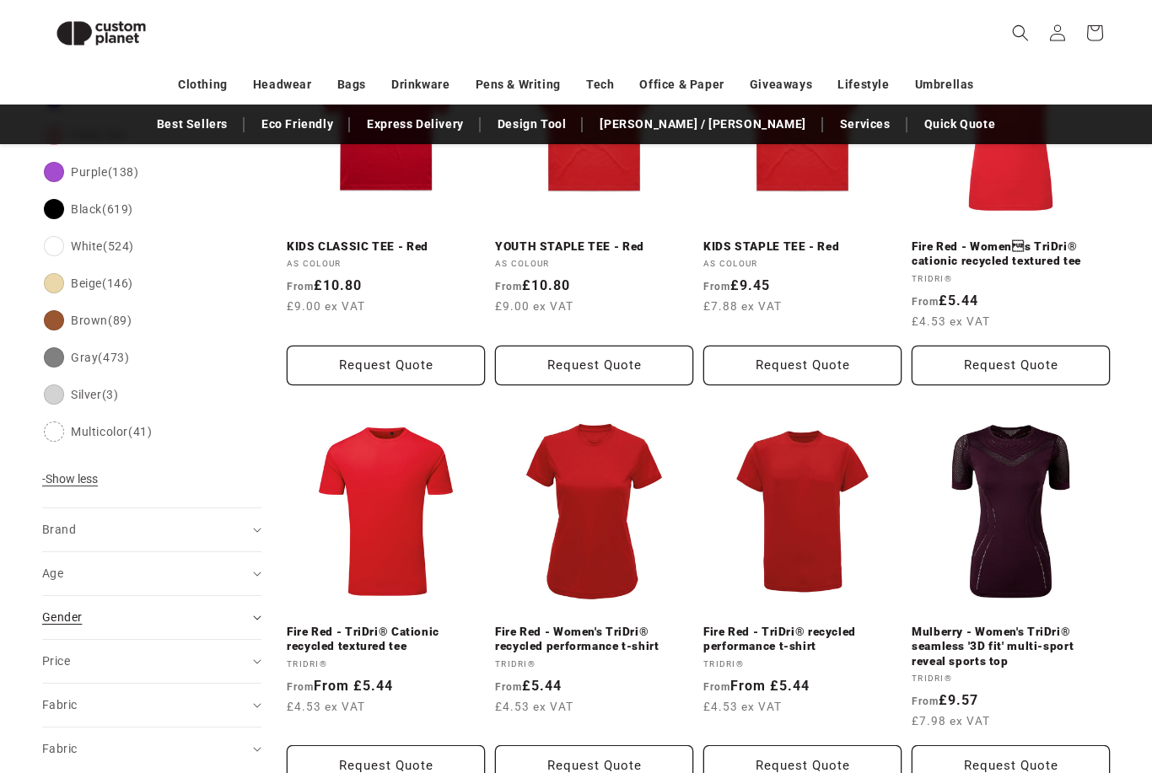
click at [212, 622] on div "Gender (0)" at bounding box center [144, 618] width 205 height 18
click at [58, 694] on label "Male (92) Male (92 products)" at bounding box center [147, 691] width 206 height 32
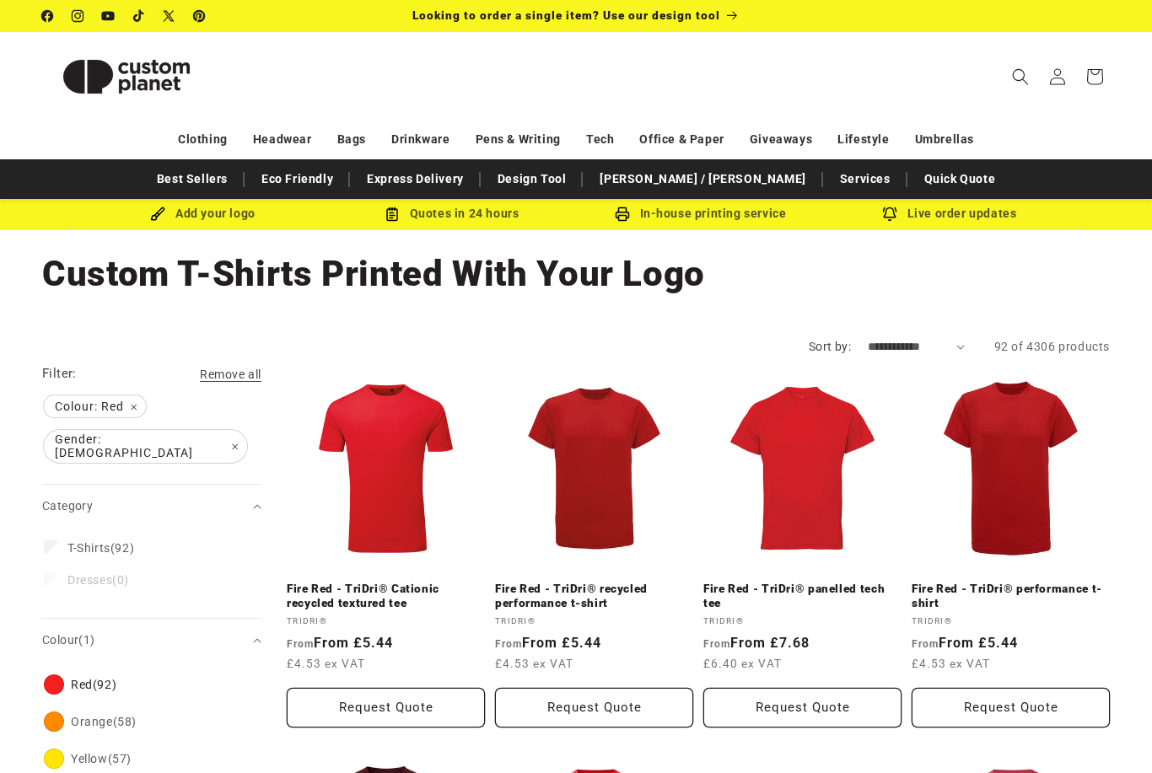
click at [223, 217] on div "Add your logo" at bounding box center [202, 213] width 249 height 21
click at [155, 212] on img at bounding box center [157, 214] width 15 height 15
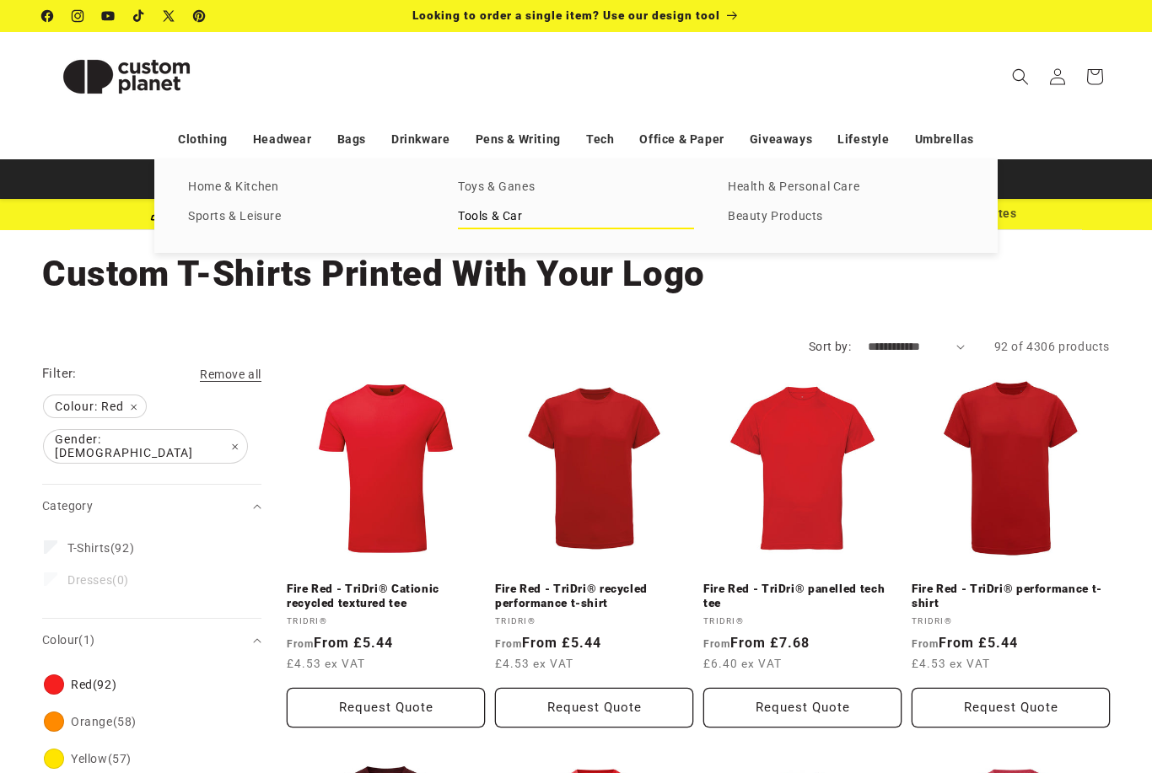
click at [526, 221] on link "Tools & Car" at bounding box center [576, 217] width 236 height 23
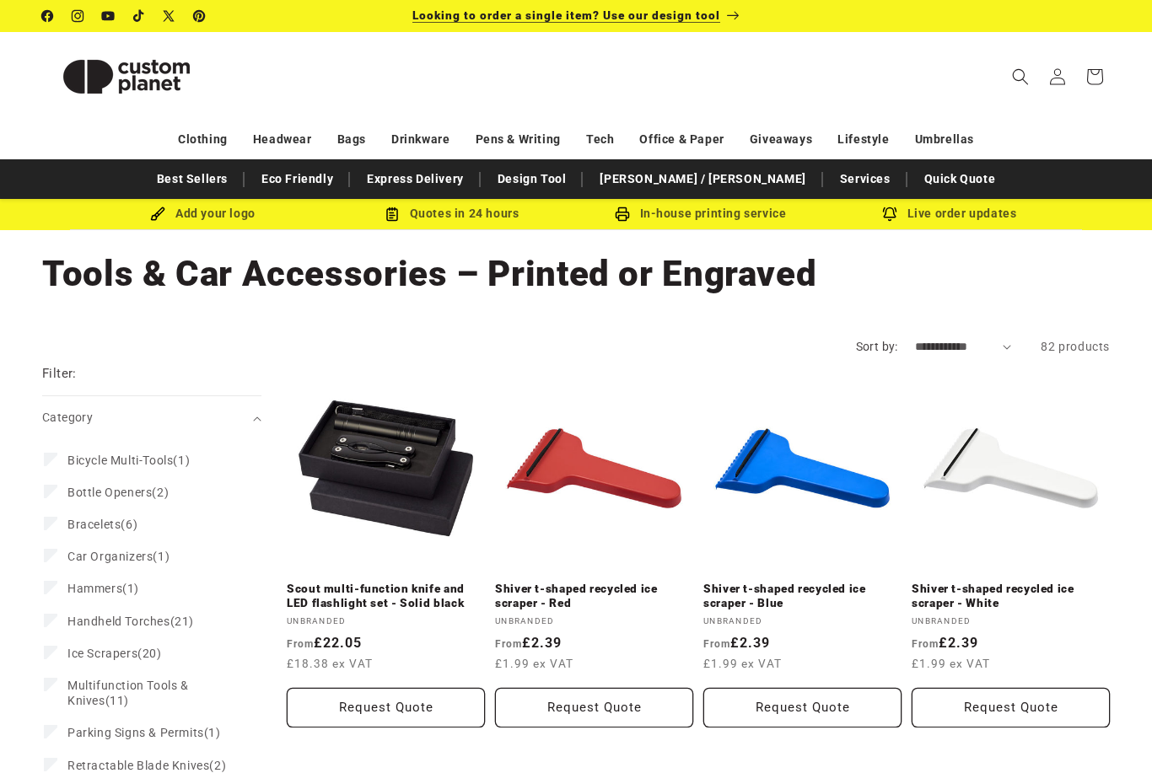
click at [654, 17] on span "Looking to order a single item? Use our design tool" at bounding box center [566, 14] width 308 height 13
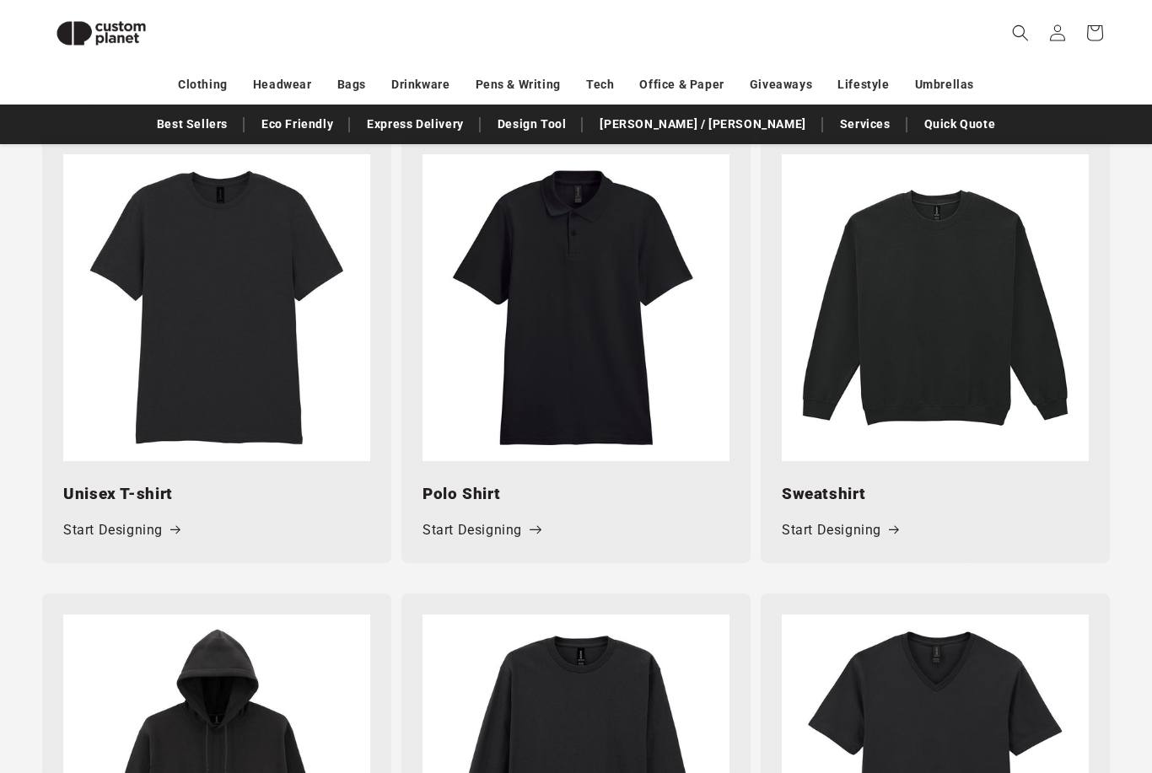
scroll to position [792, 0]
click at [492, 529] on link "Start Designing" at bounding box center [480, 531] width 116 height 24
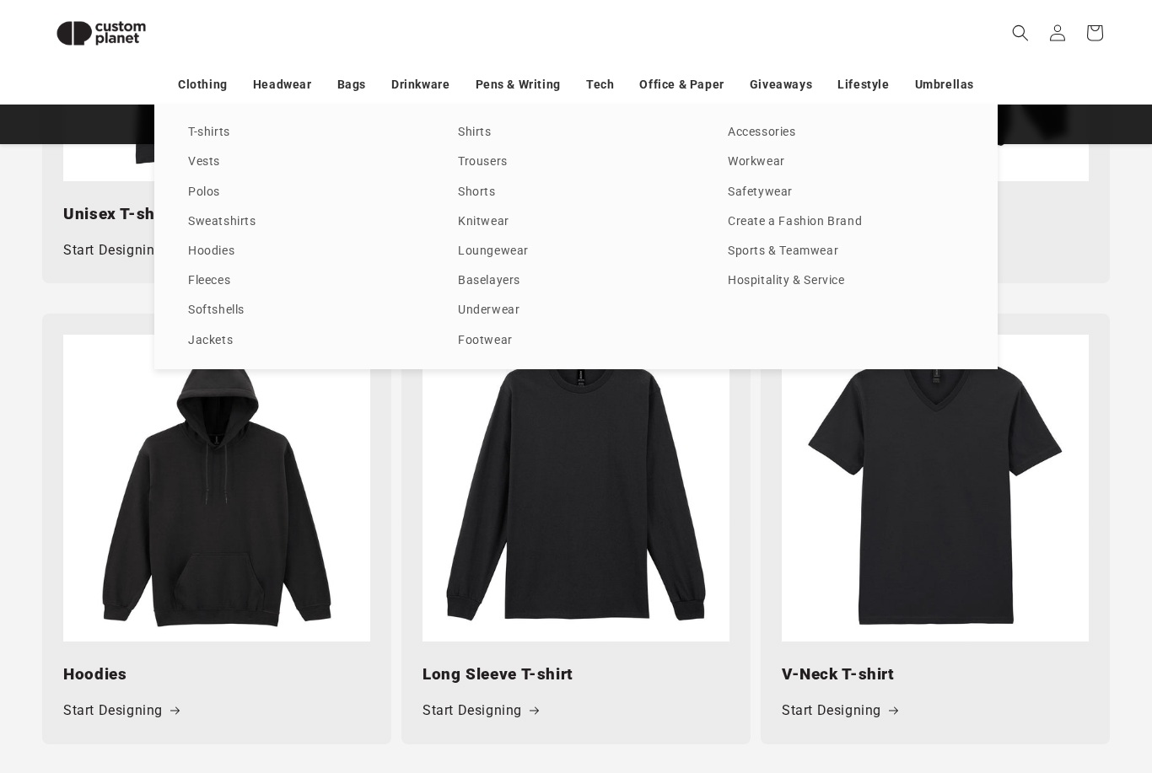
scroll to position [1072, 0]
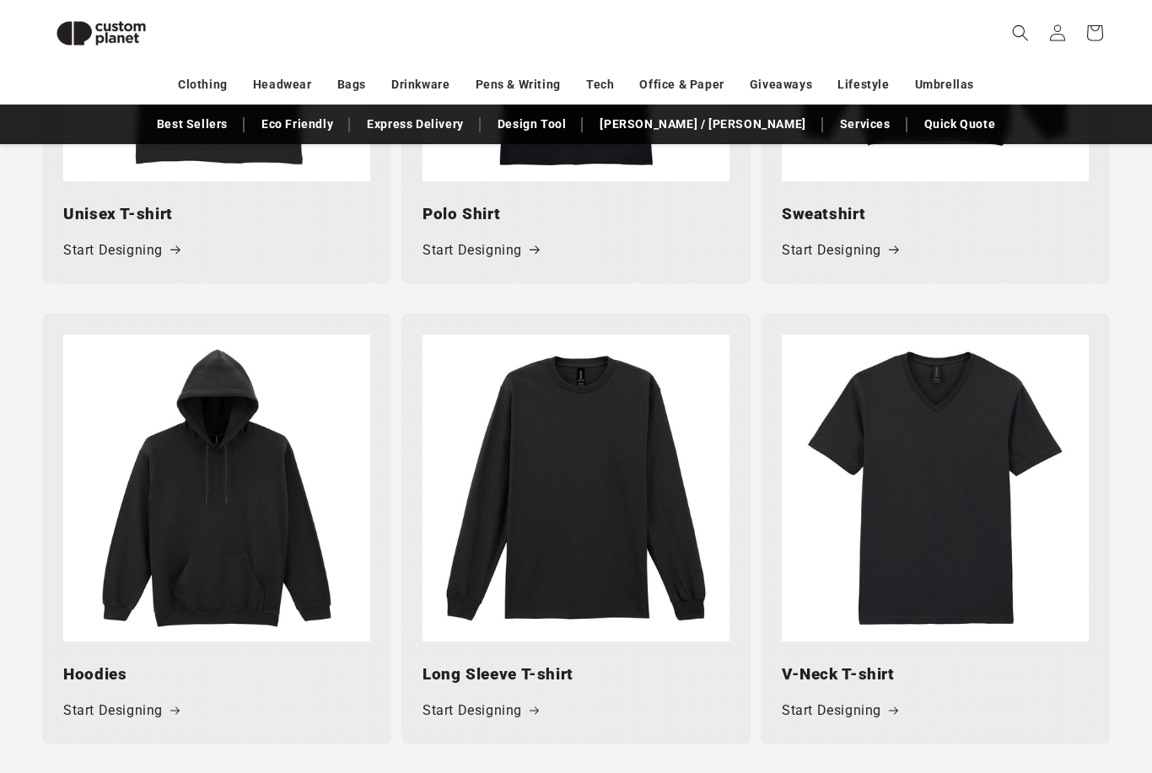
click at [264, 484] on img at bounding box center [216, 488] width 307 height 307
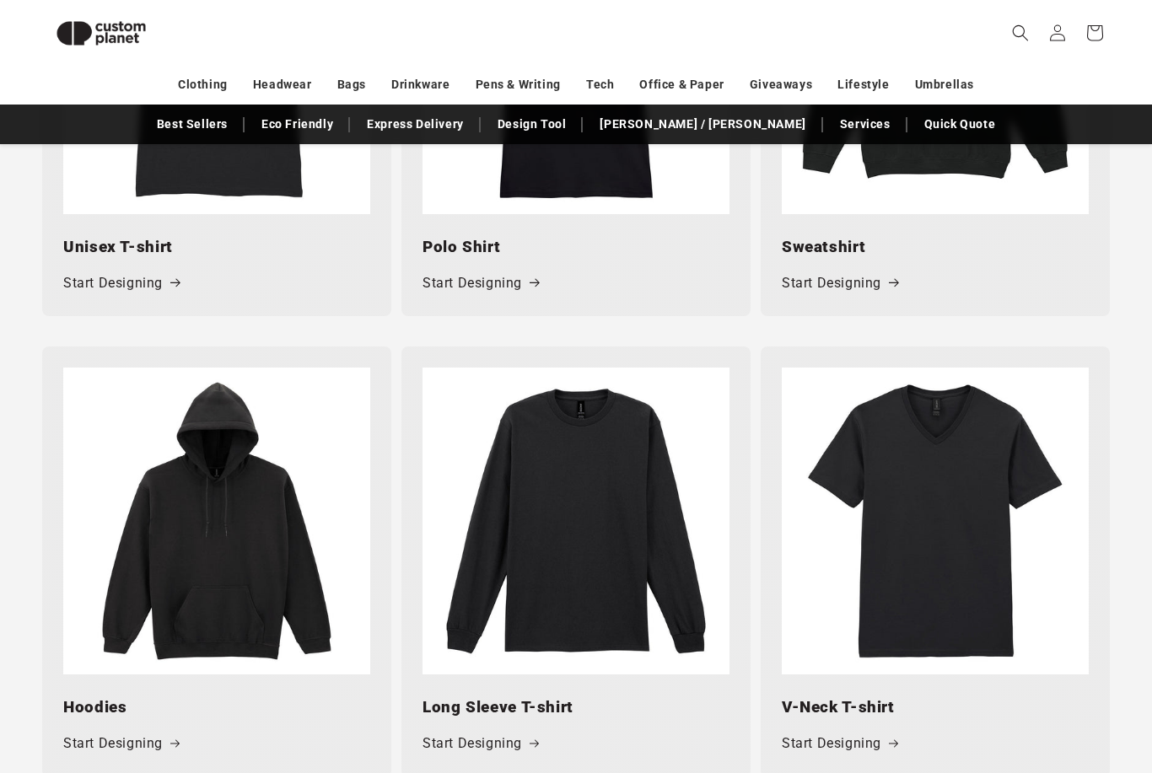
scroll to position [1038, 0]
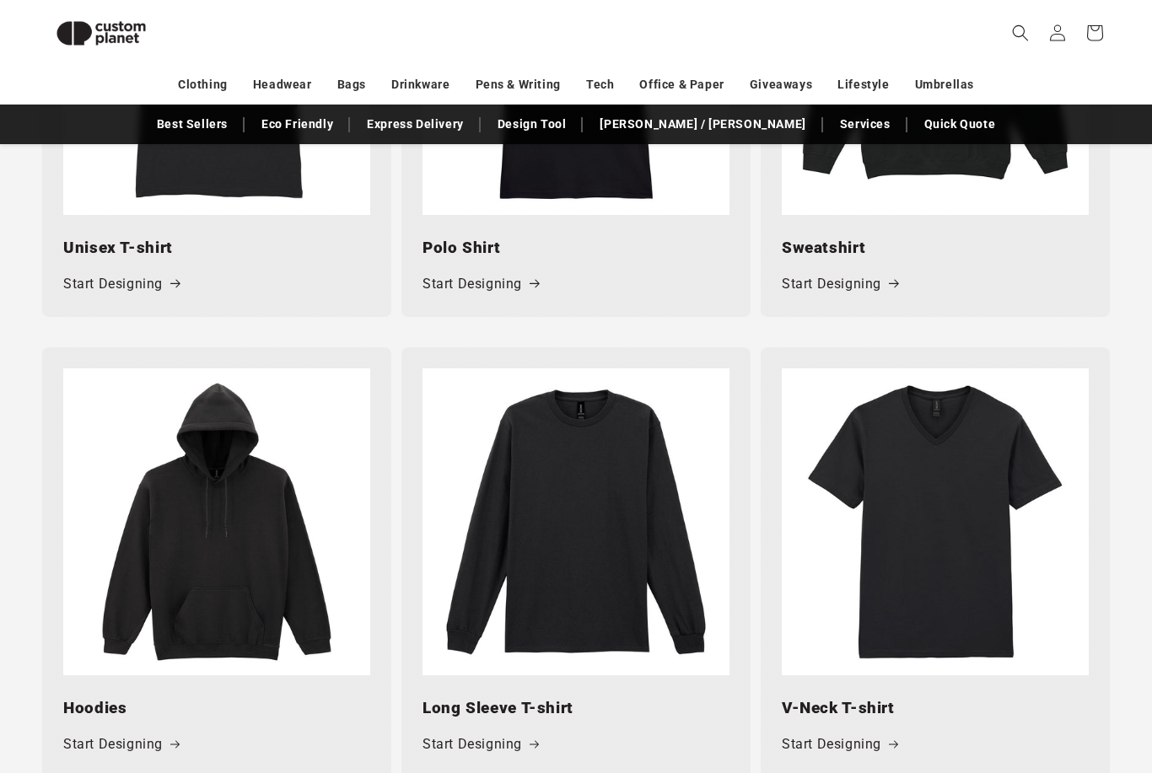
click at [207, 524] on img at bounding box center [216, 521] width 307 height 307
click at [147, 742] on link "Start Designing" at bounding box center [121, 745] width 116 height 24
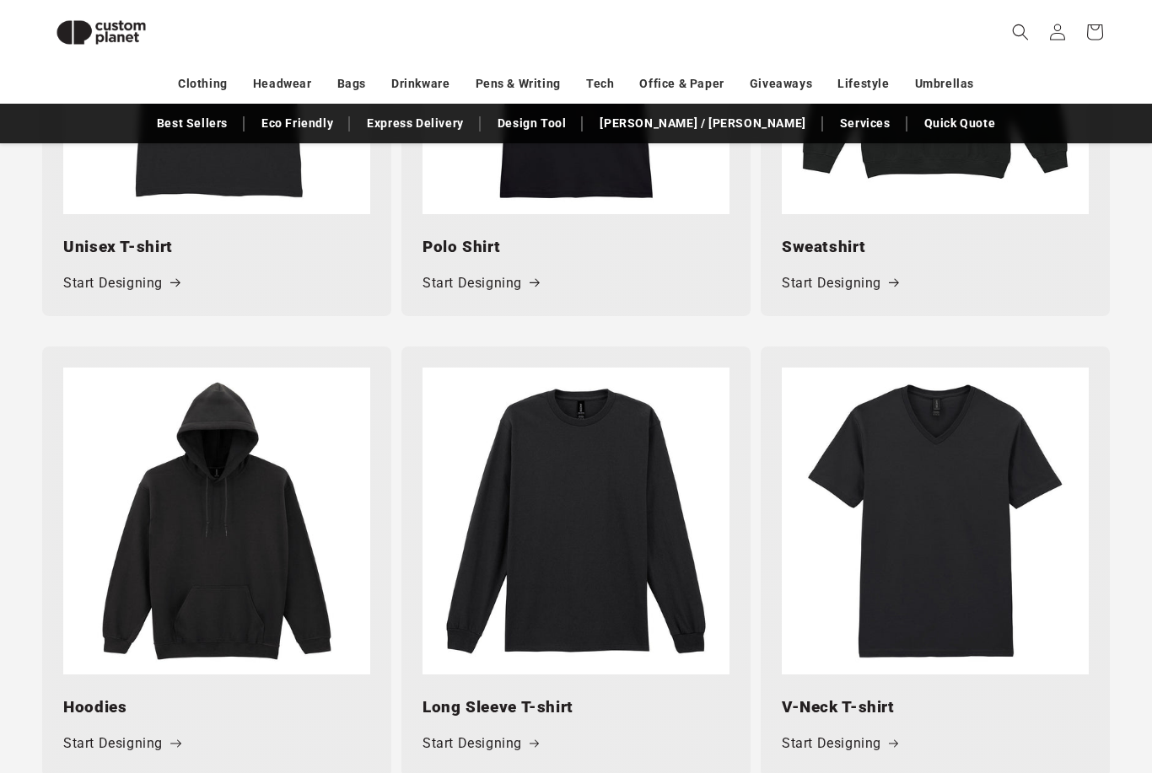
scroll to position [1092, 0]
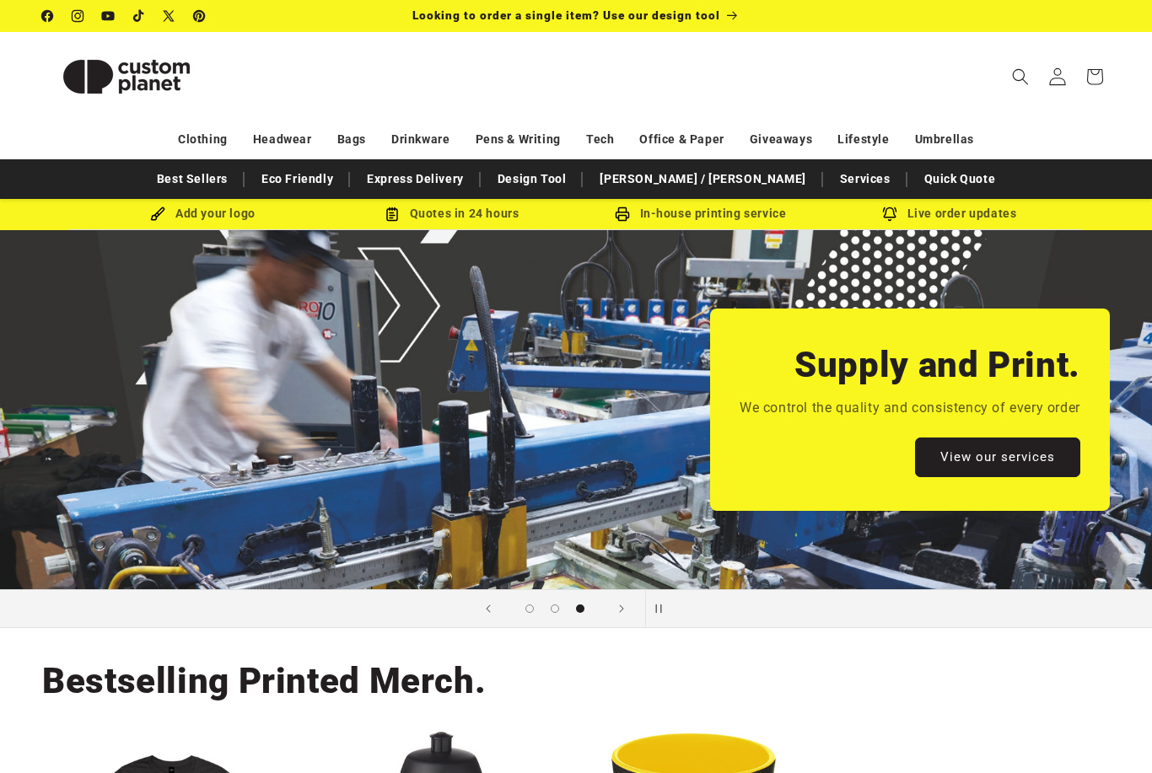
click at [1059, 83] on icon at bounding box center [1057, 76] width 18 height 18
